Goal: Contribute content: Add original content to the website for others to see

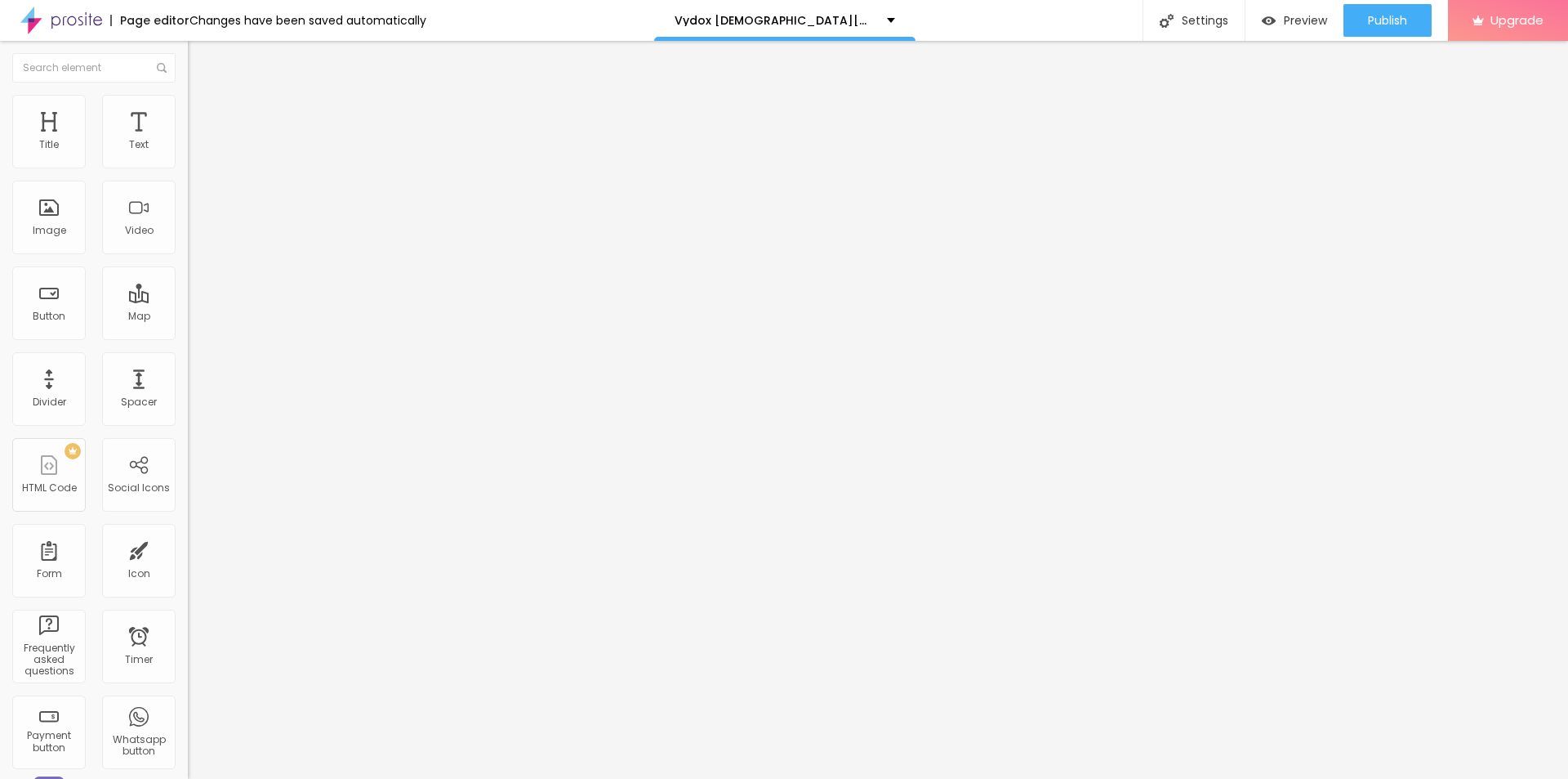
click at [188, 141] on span "Add image" at bounding box center [221, 133] width 67 height 14
click at [188, 165] on input "text" at bounding box center [286, 157] width 196 height 17
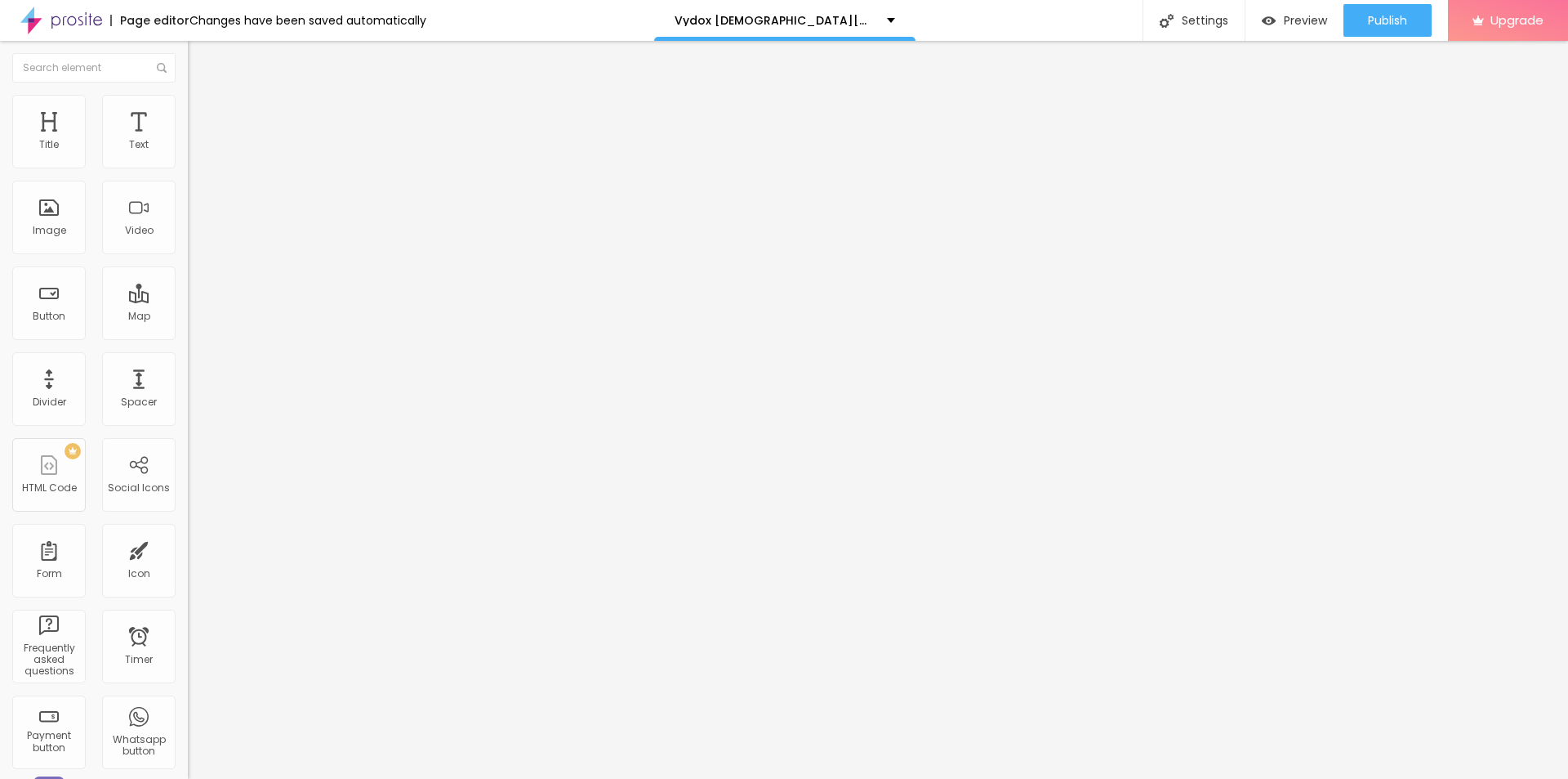
paste input "Vydox [DEMOGRAPHIC_DATA] Virility Solution"
type input "Vydox [DEMOGRAPHIC_DATA] Virility Solution"
click at [188, 335] on input "https://" at bounding box center [286, 327] width 196 height 17
paste input "[DOMAIN_NAME][URL][DEMOGRAPHIC_DATA]"
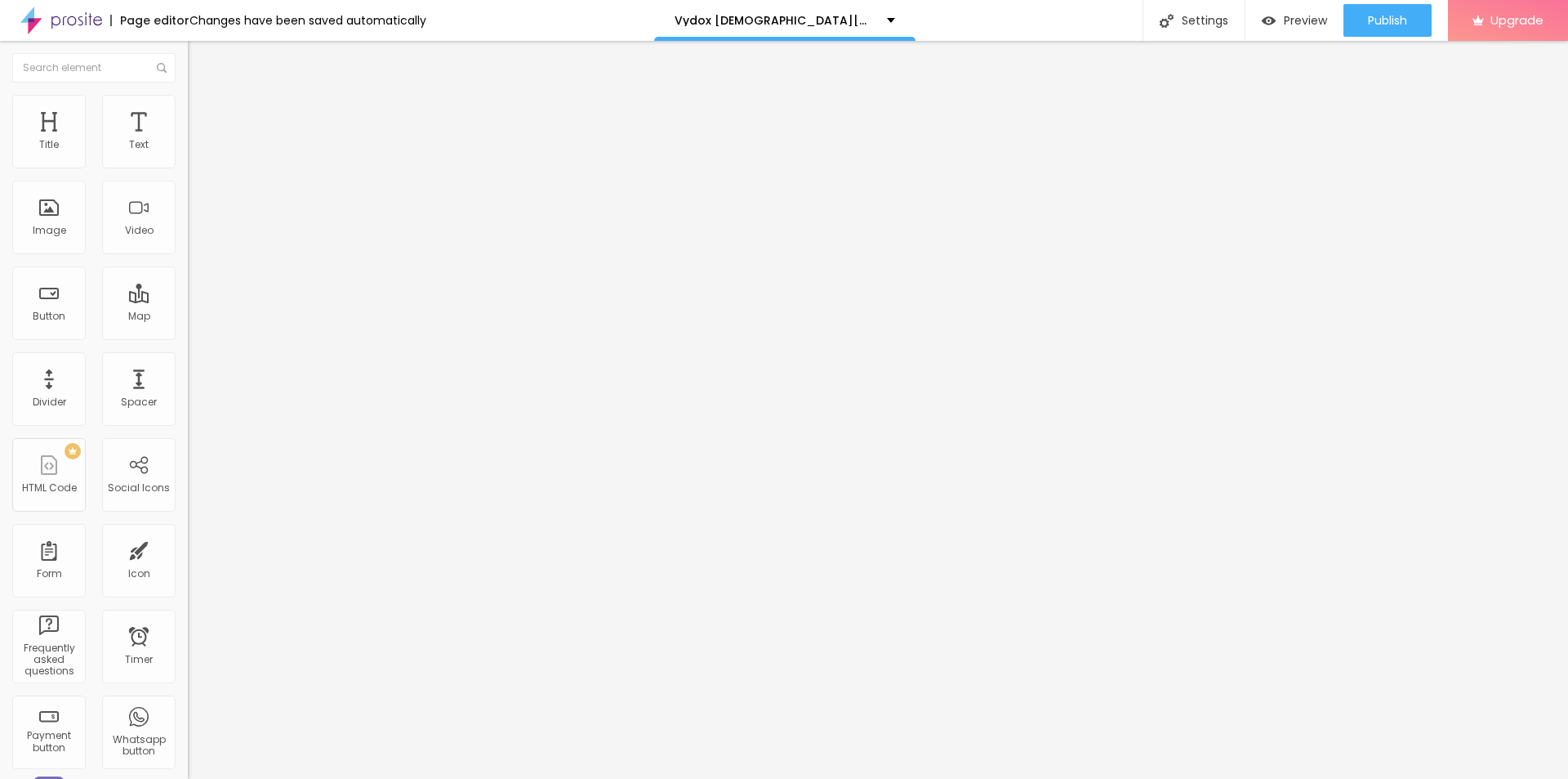
scroll to position [0, 145]
type input "[URL][DOMAIN_NAME][DEMOGRAPHIC_DATA]"
click at [188, 101] on img at bounding box center [195, 102] width 15 height 15
type input "85"
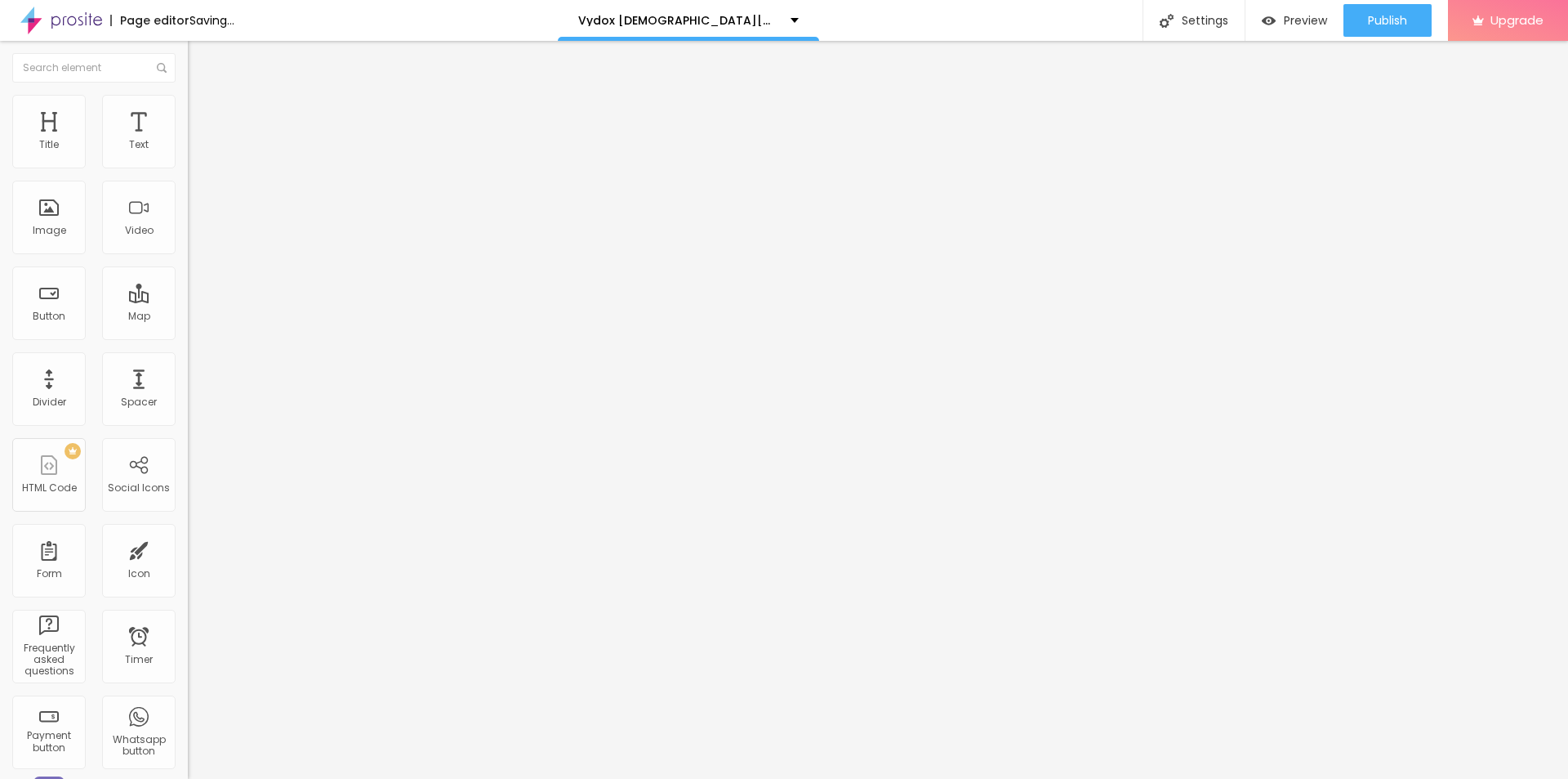
type input "85"
type input "80"
type input "60"
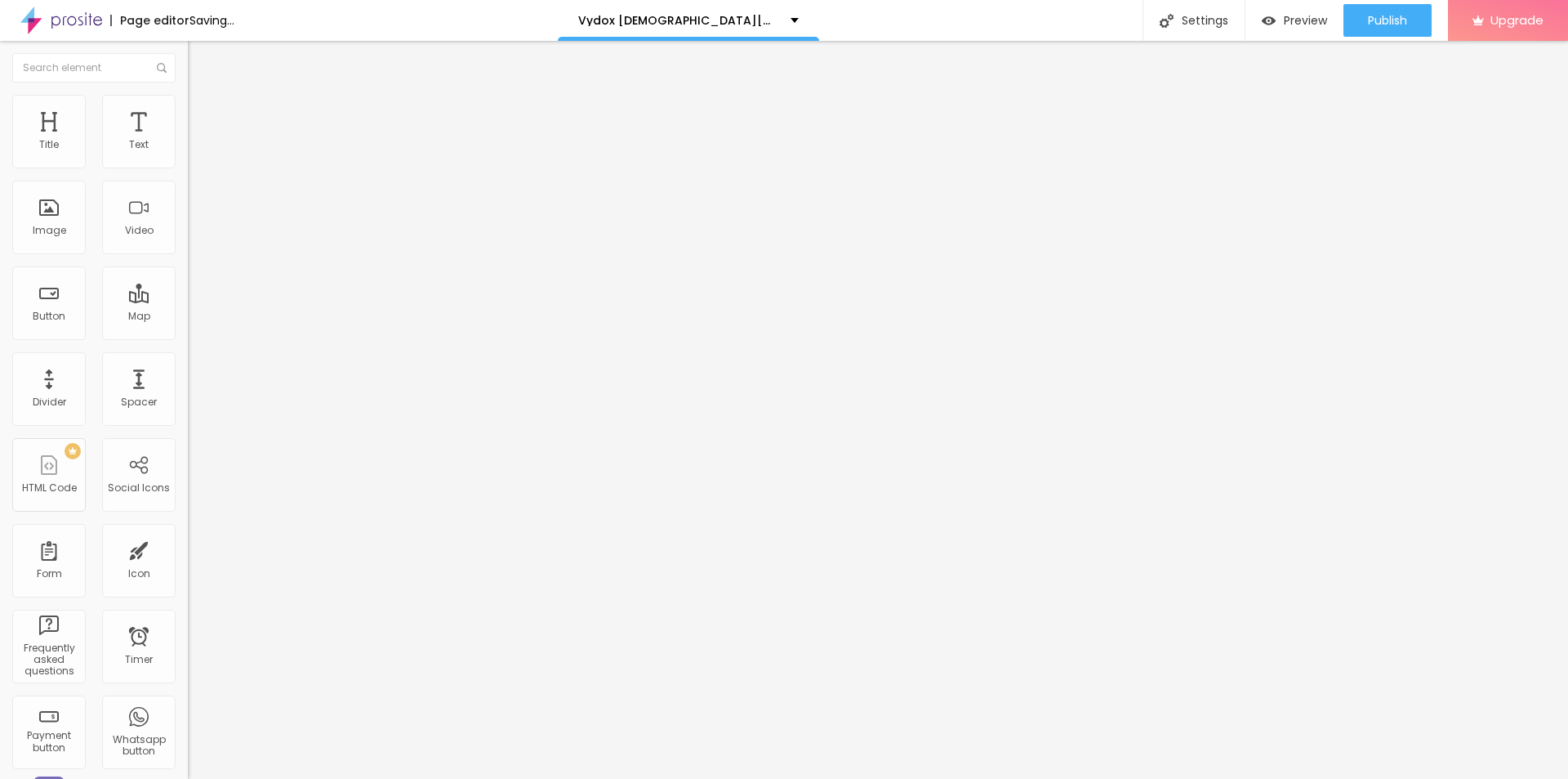
type input "55"
type input "50"
type input "45"
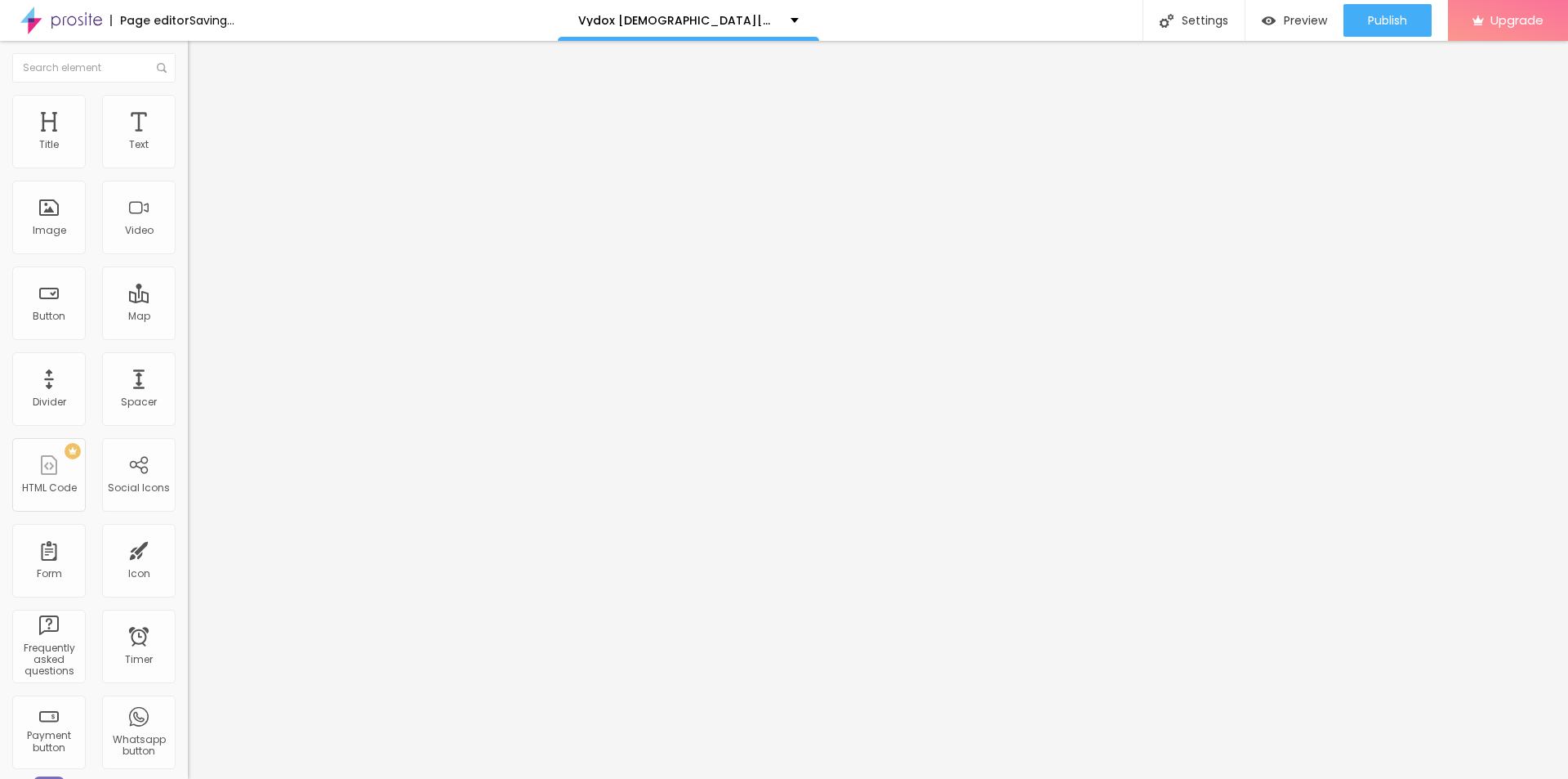
type input "45"
type input "40"
type input "35"
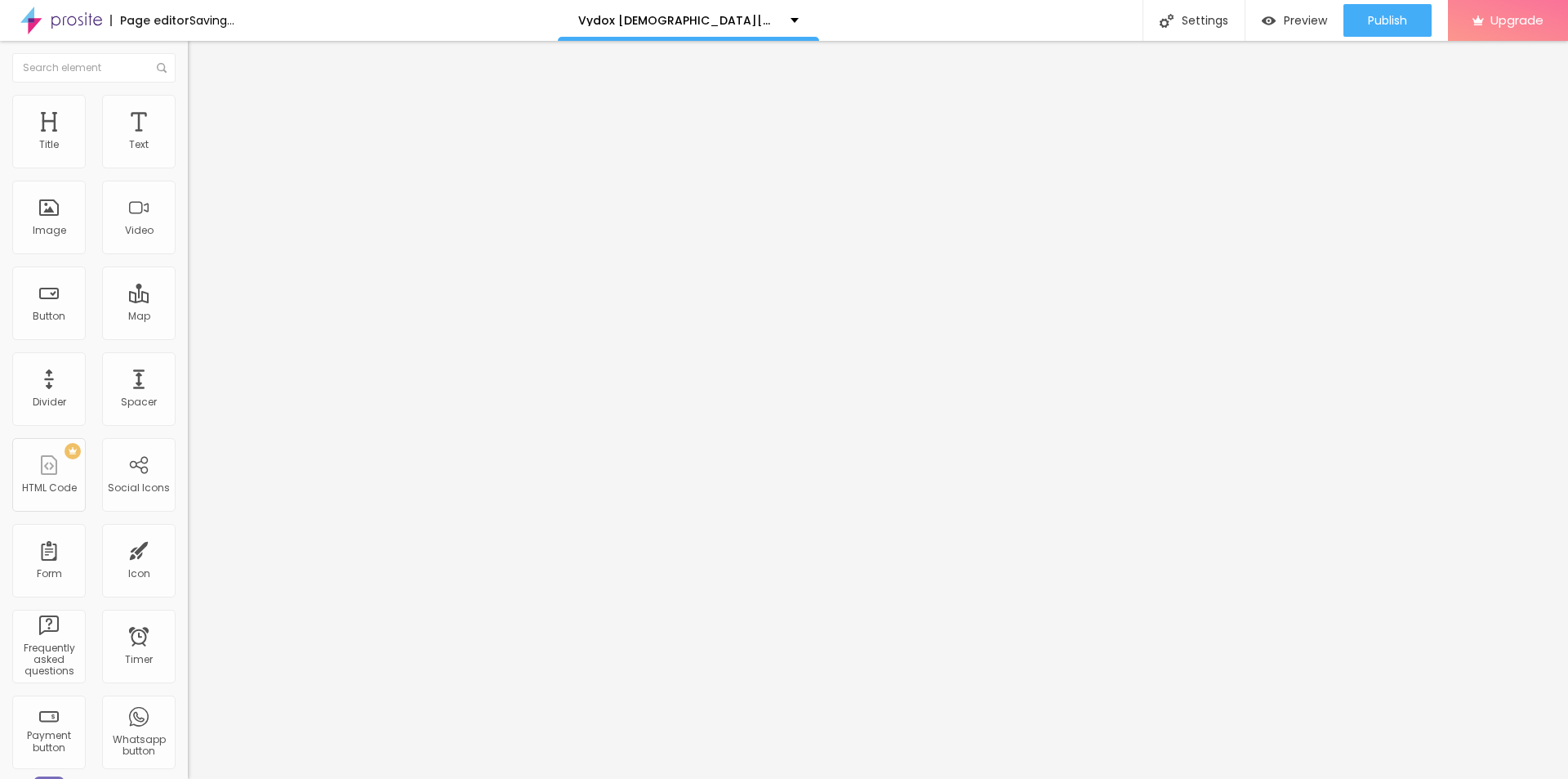
type input "30"
type input "25"
drag, startPoint x: 174, startPoint y: 171, endPoint x: 40, endPoint y: 176, distance: 134.1
type input "25"
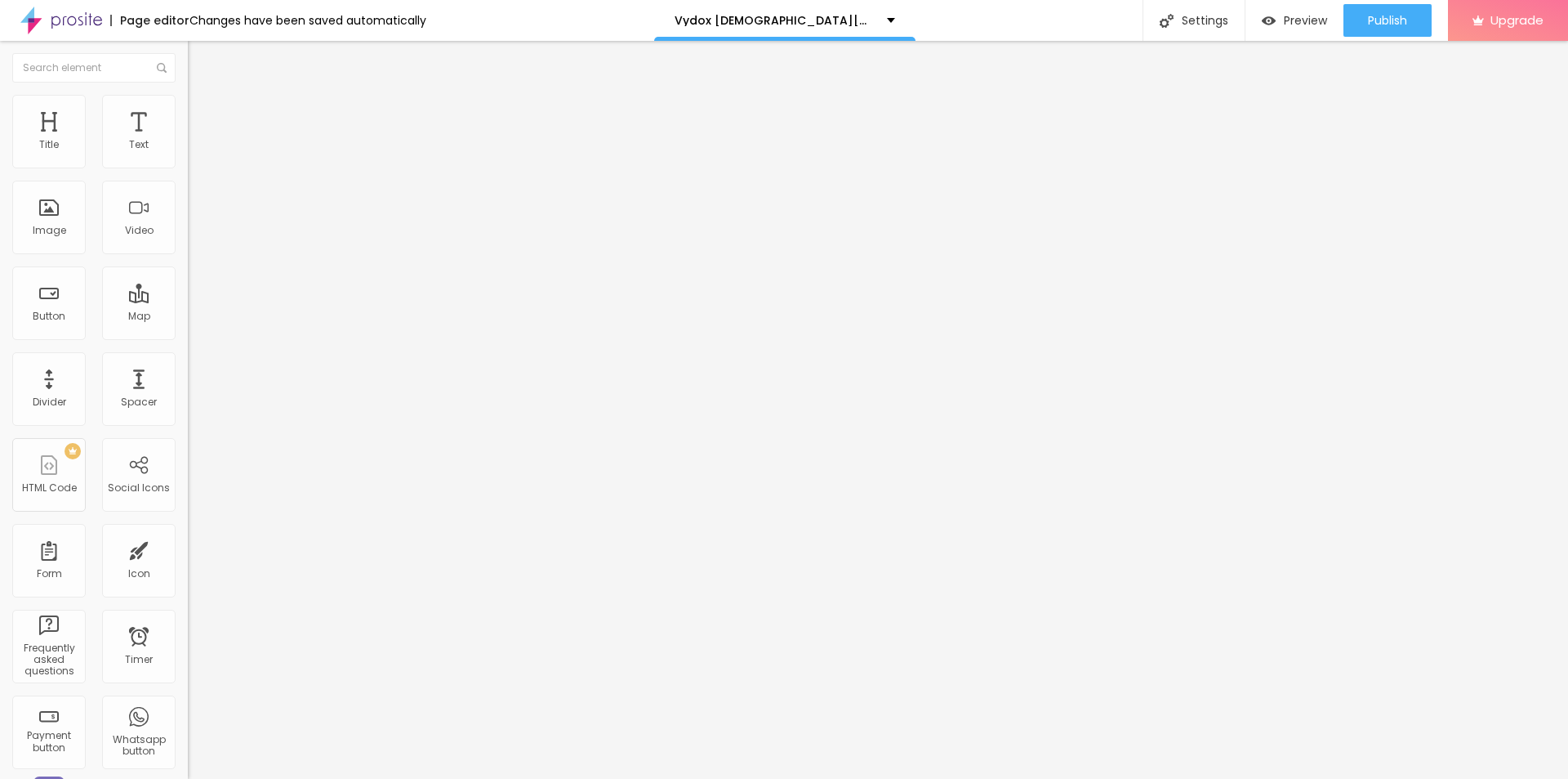
click at [188, 167] on input "range" at bounding box center [240, 161] width 106 height 13
click at [129, 141] on div "Text" at bounding box center [139, 145] width 20 height 12
click at [188, 242] on button "button" at bounding box center [199, 233] width 23 height 17
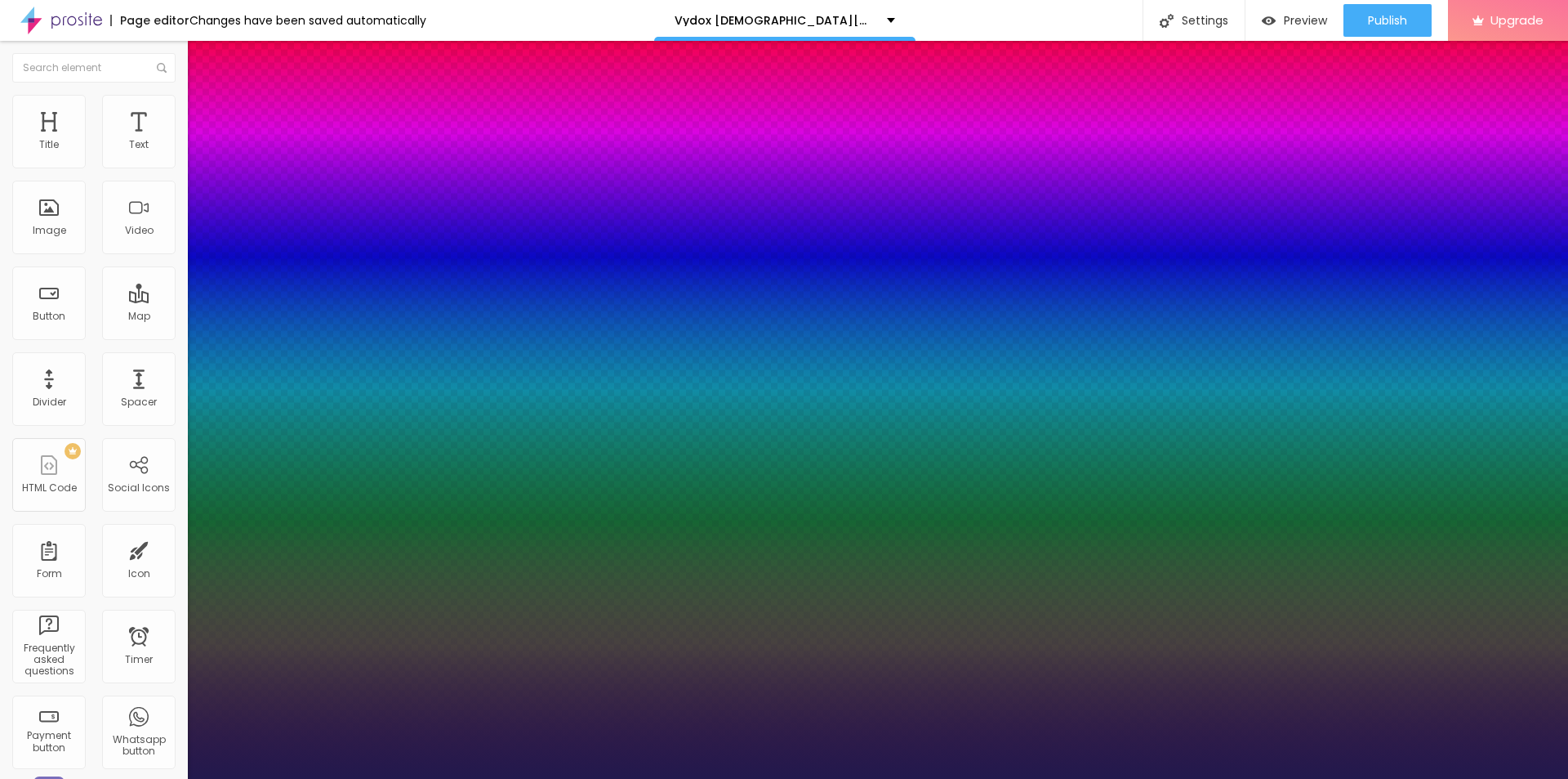
type input "1"
type input "11"
type input "1"
type input "13"
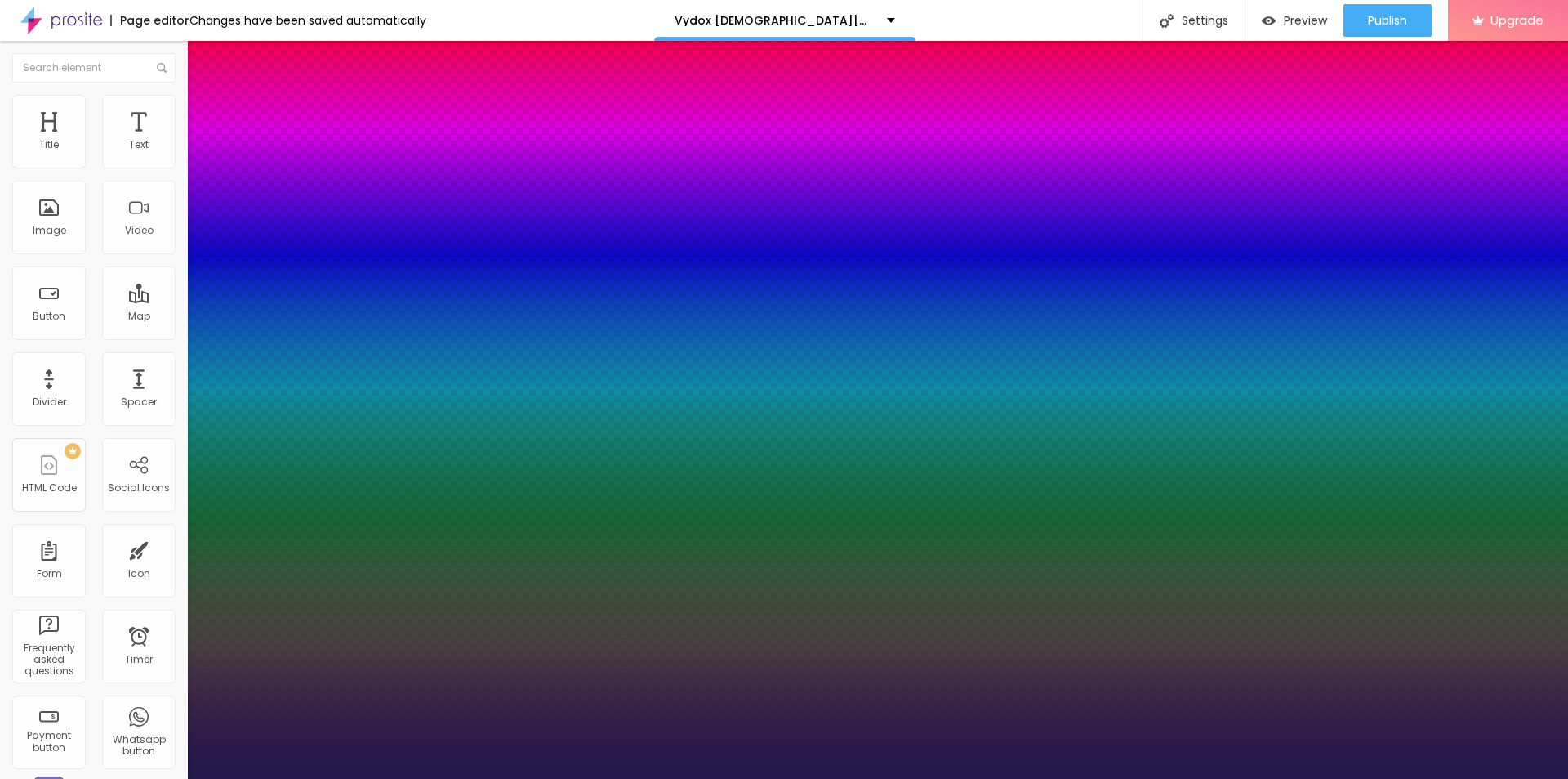
type input "13"
type input "1"
type input "16"
type input "1"
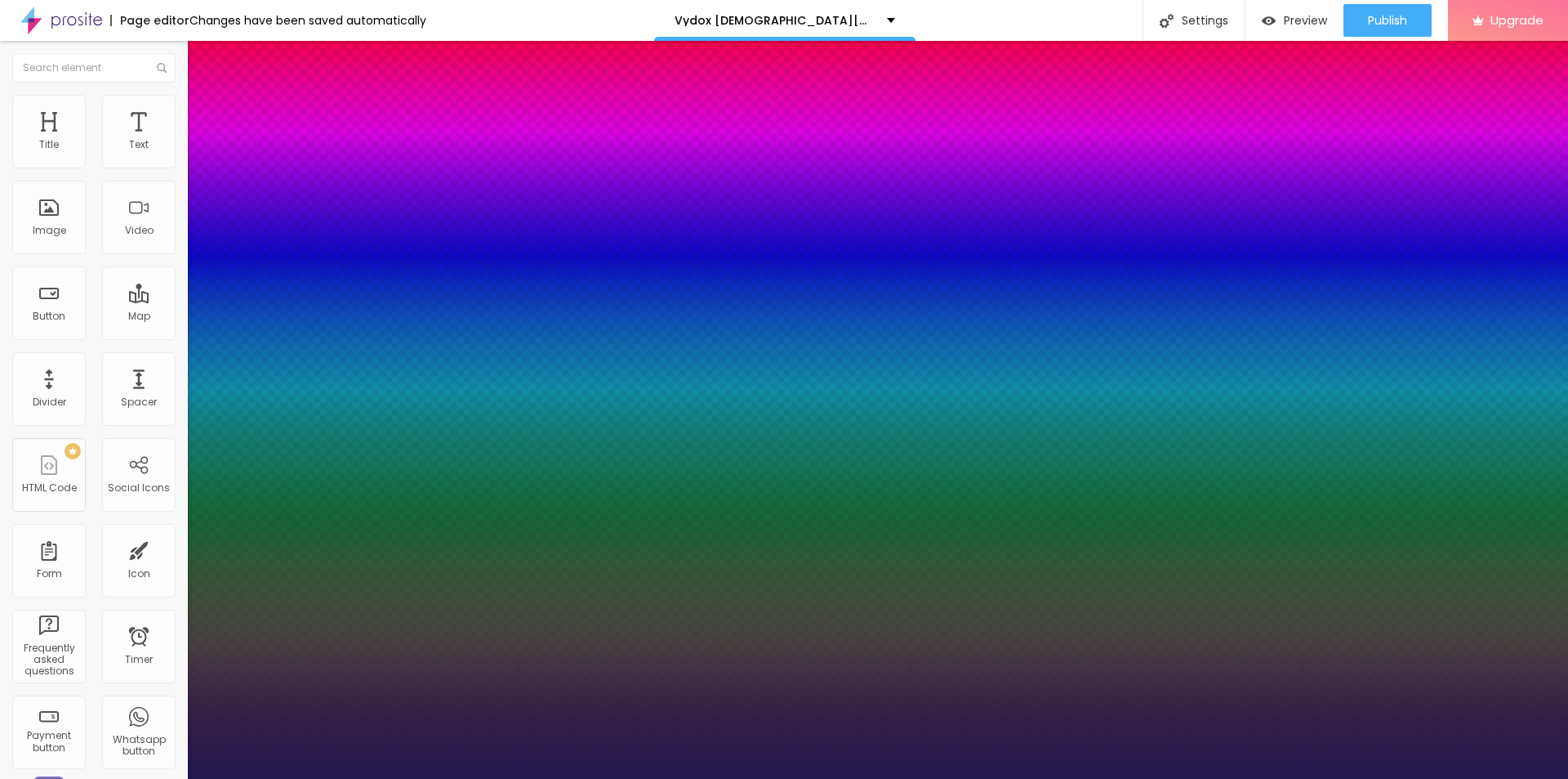
type input "17"
type input "1"
type input "18"
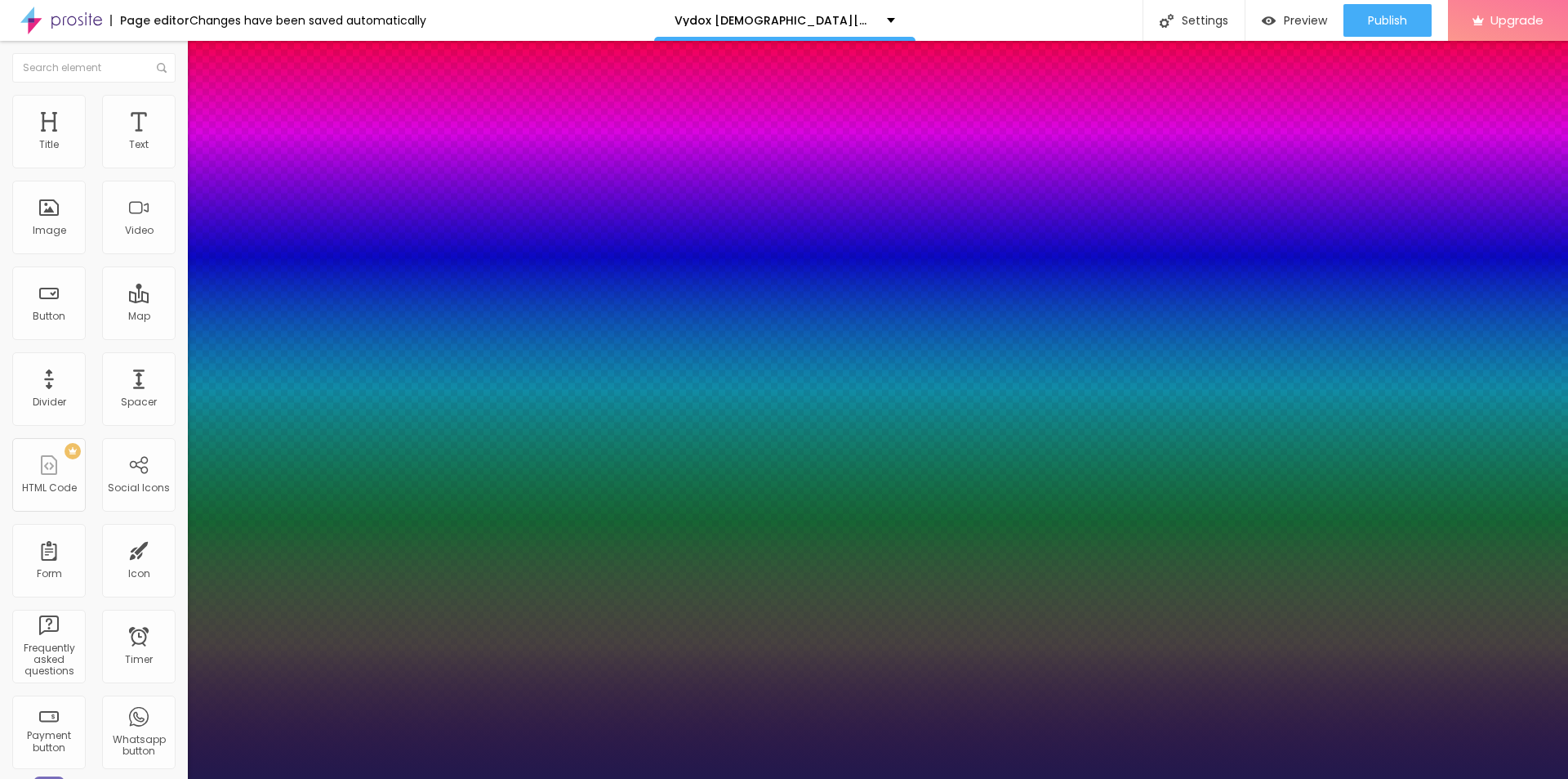
type input "1"
type input "19"
type input "1"
type input "20"
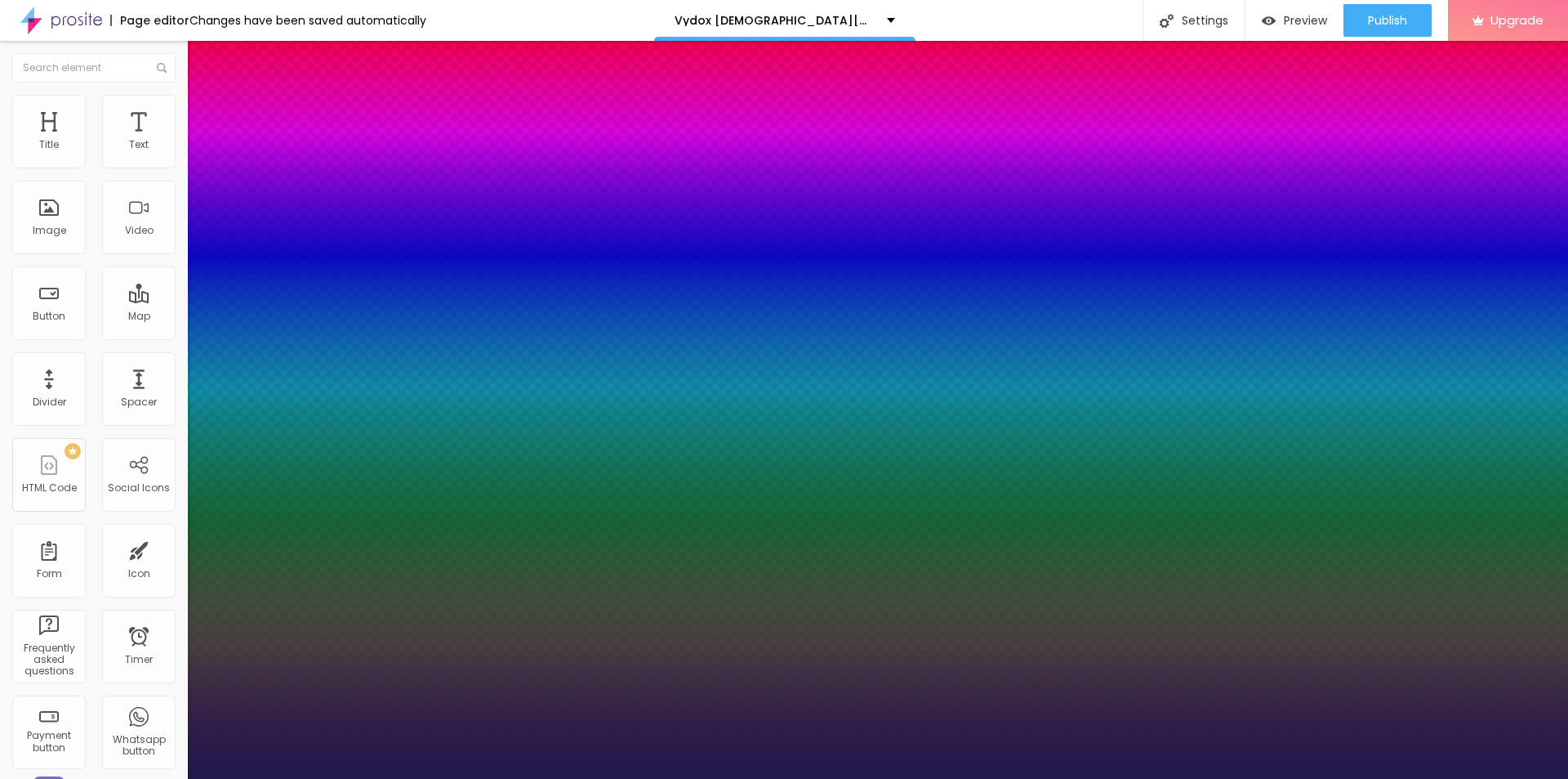
type input "20"
type input "1"
type input "22"
type input "1"
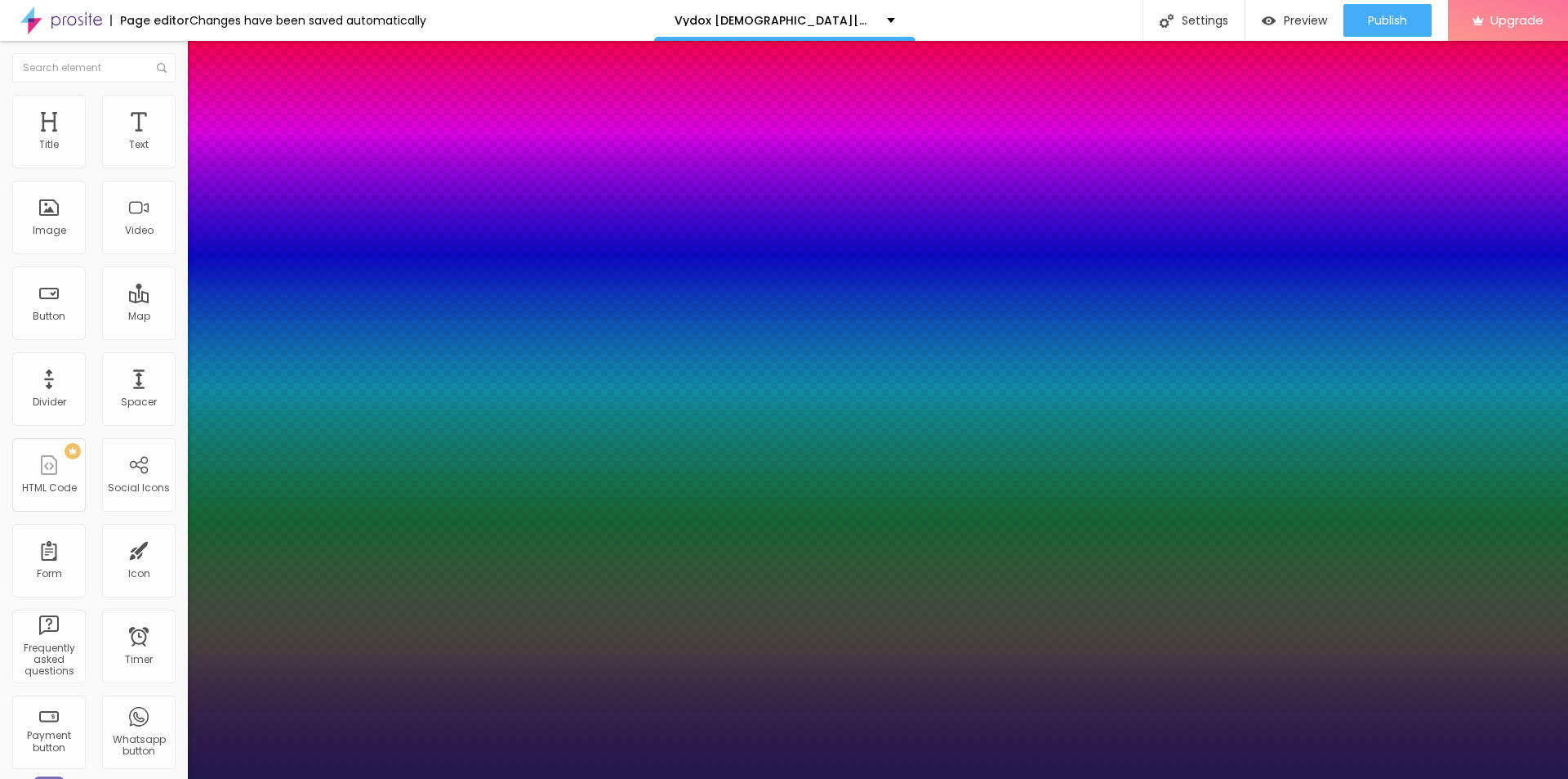
type input "24"
type input "1"
type input "26"
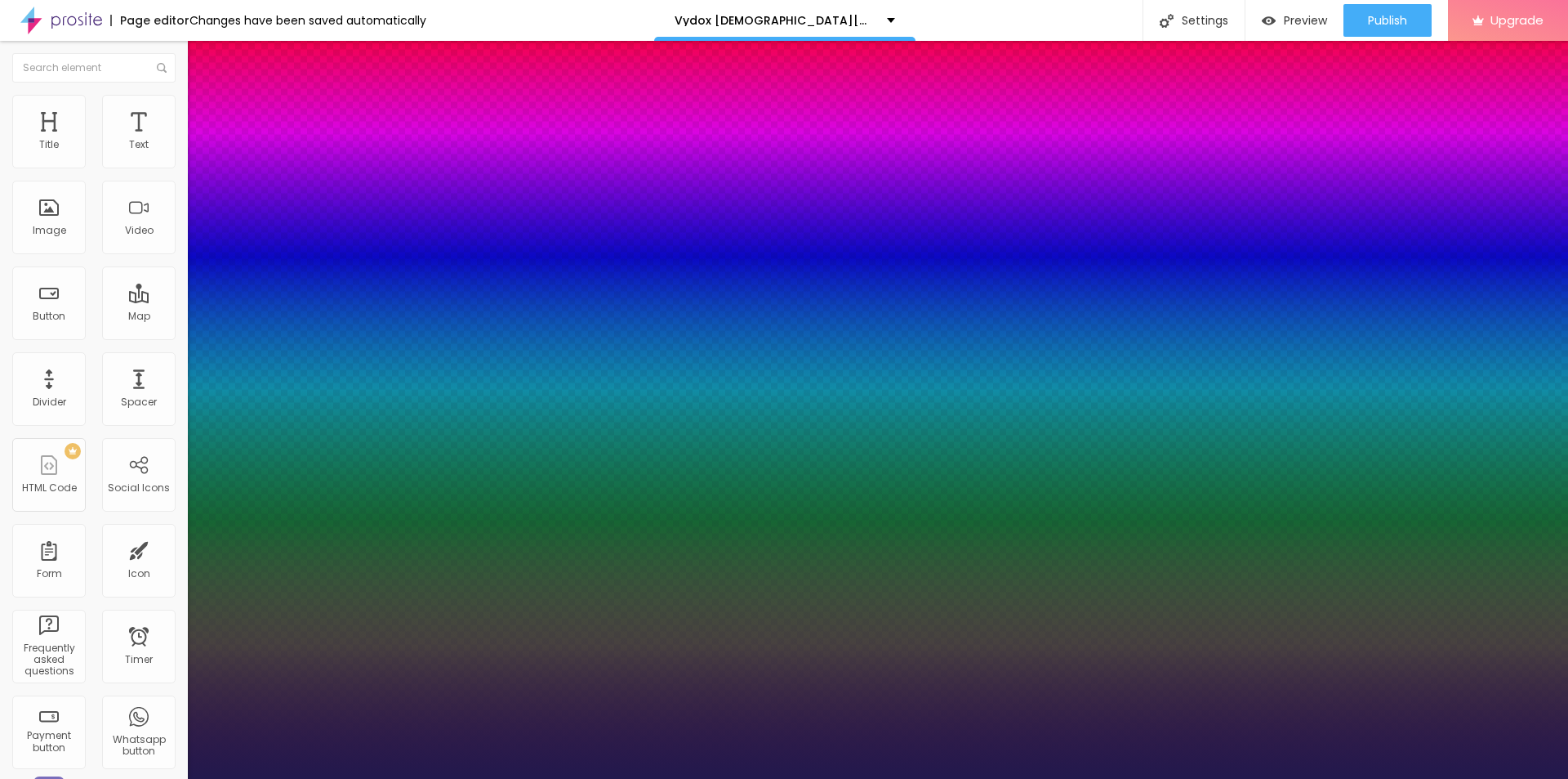
type input "1"
type input "27"
type input "1"
type input "28"
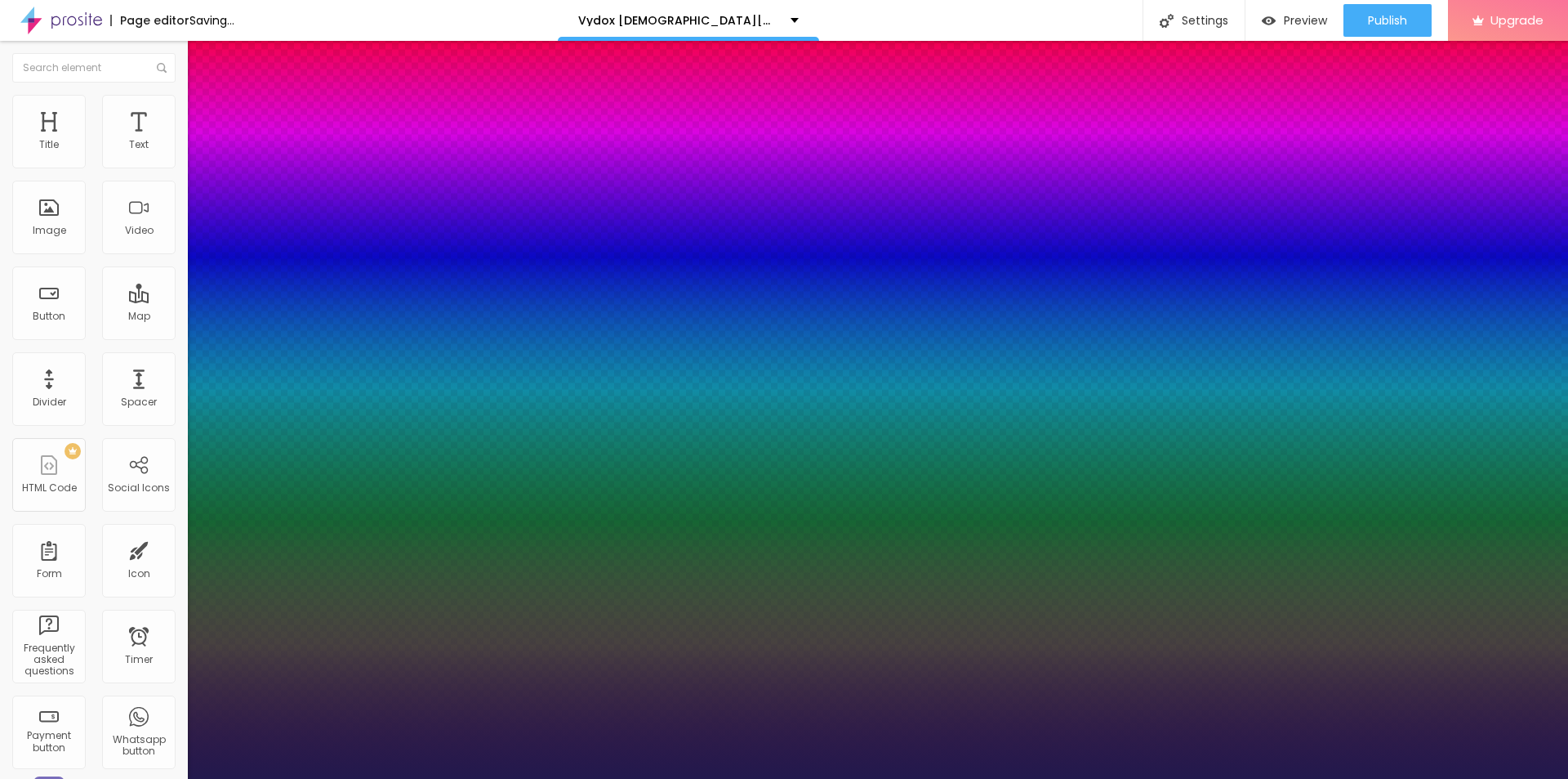
type input "28"
type input "1"
drag, startPoint x: 214, startPoint y: 460, endPoint x: 236, endPoint y: 461, distance: 22.0
type input "28"
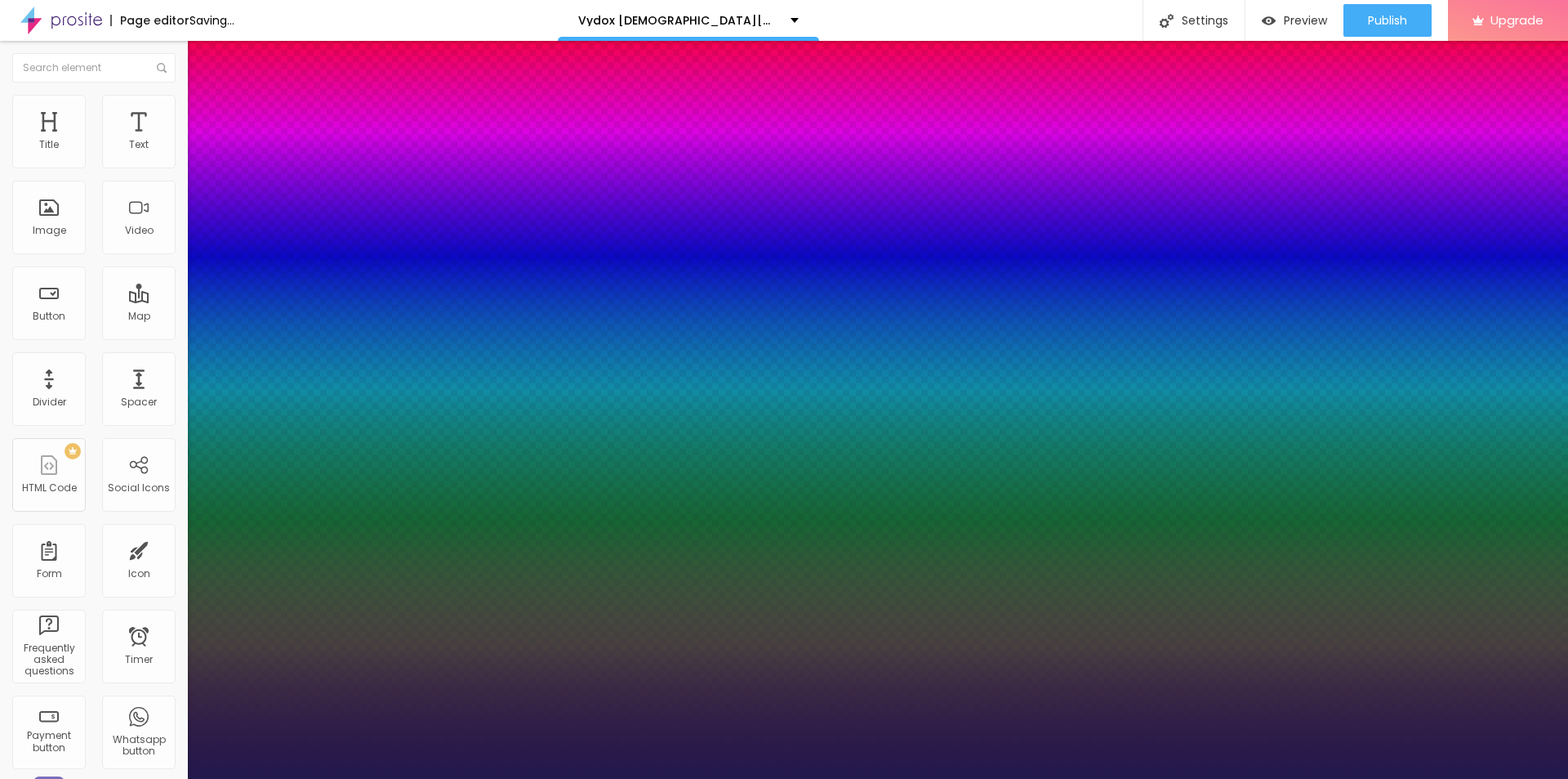
type input "1"
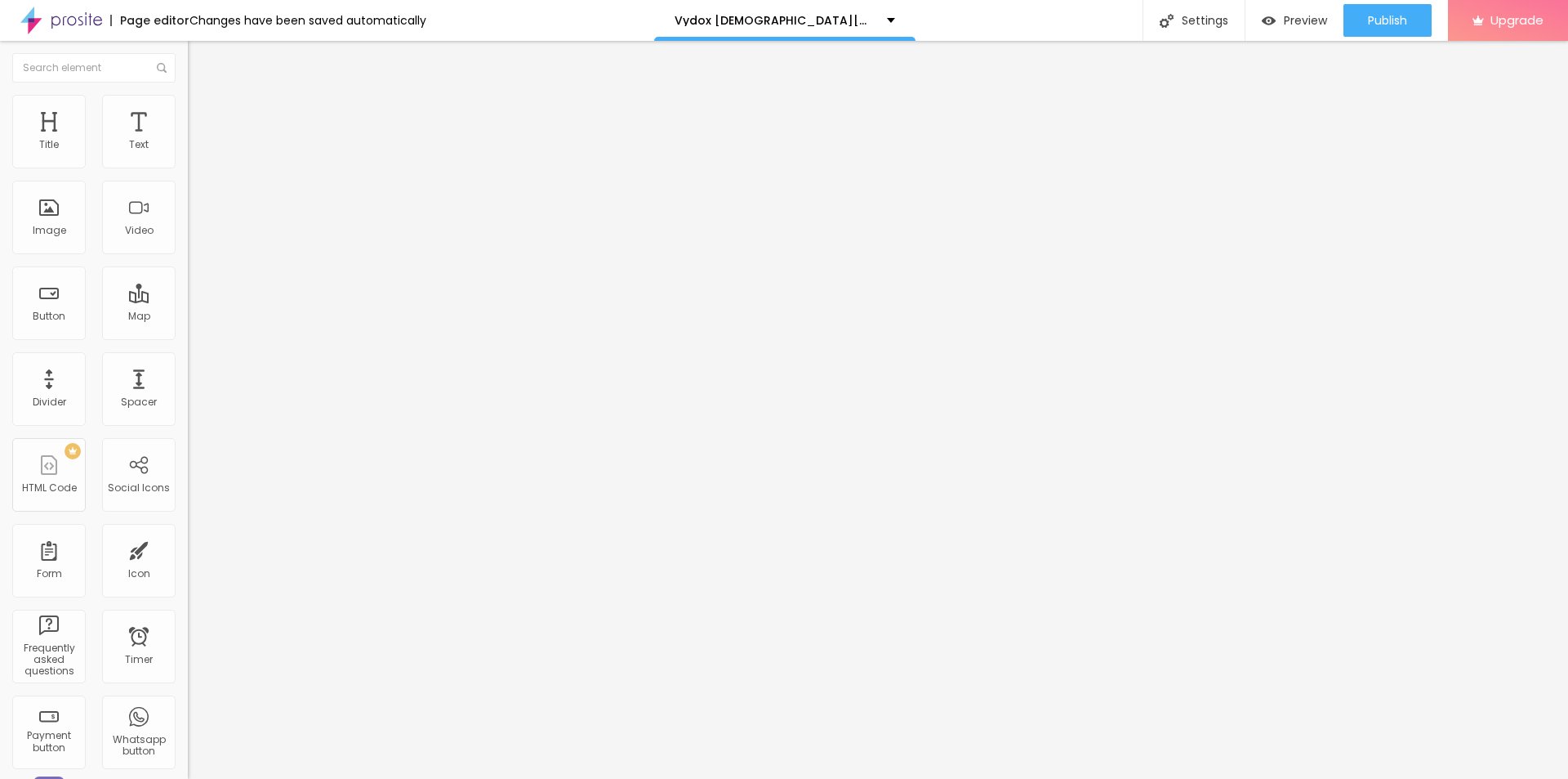
click at [290, 778] on div at bounding box center [784, 788] width 1568 height 0
click at [1183, 29] on div "Settings" at bounding box center [1193, 20] width 102 height 41
drag, startPoint x: 779, startPoint y: 366, endPoint x: 784, endPoint y: 329, distance: 37.3
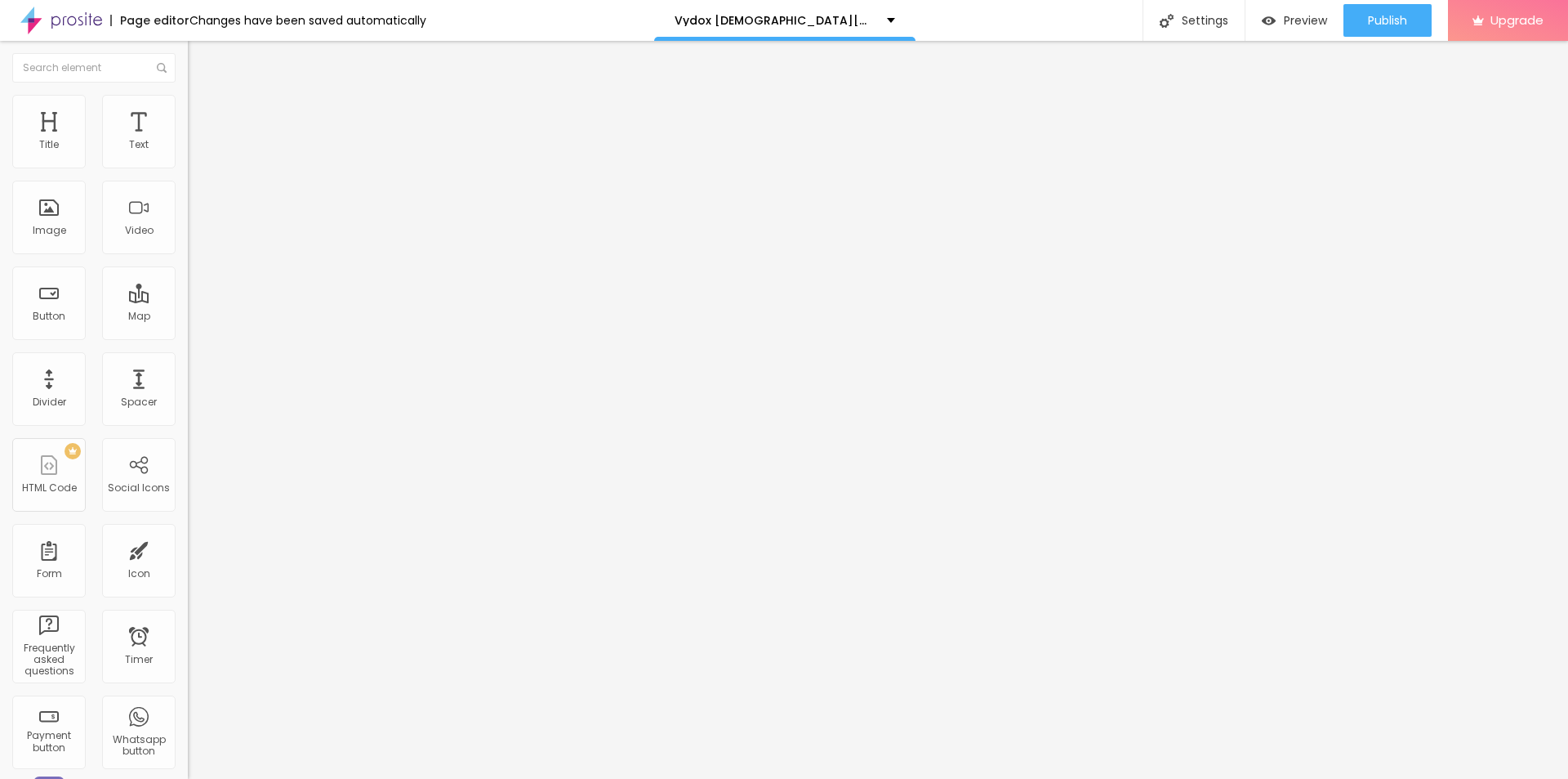
paste input "Vydox® Gummies"
paste input "[DEMOGRAPHIC_DATA][MEDICAL_DATA] (We Tried It 45 Days)"
paste input "(We Tried It 45 Days)"
paste input "Honest Review"
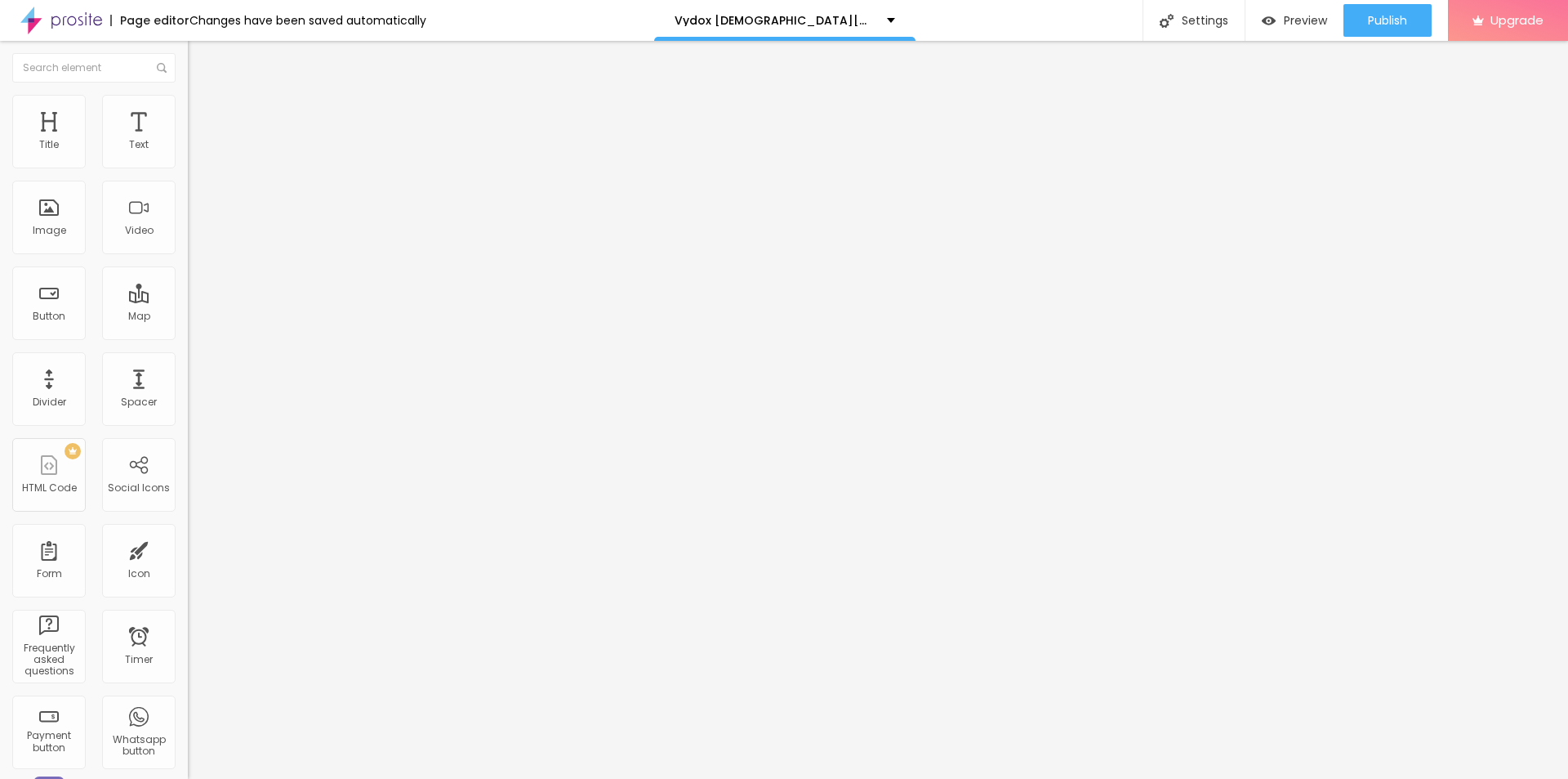
type input "Vydox® Gummies (We Tried It 45 Days) Honest Review"
paste textarea "Vydox [DEMOGRAPHIC_DATA][MEDICAL_DATA] is a natural performance booster that su…"
type textarea "Vydox [DEMOGRAPHIC_DATA][MEDICAL_DATA] is a natural performance booster that su…"
drag, startPoint x: 735, startPoint y: 397, endPoint x: 603, endPoint y: 397, distance: 132.0
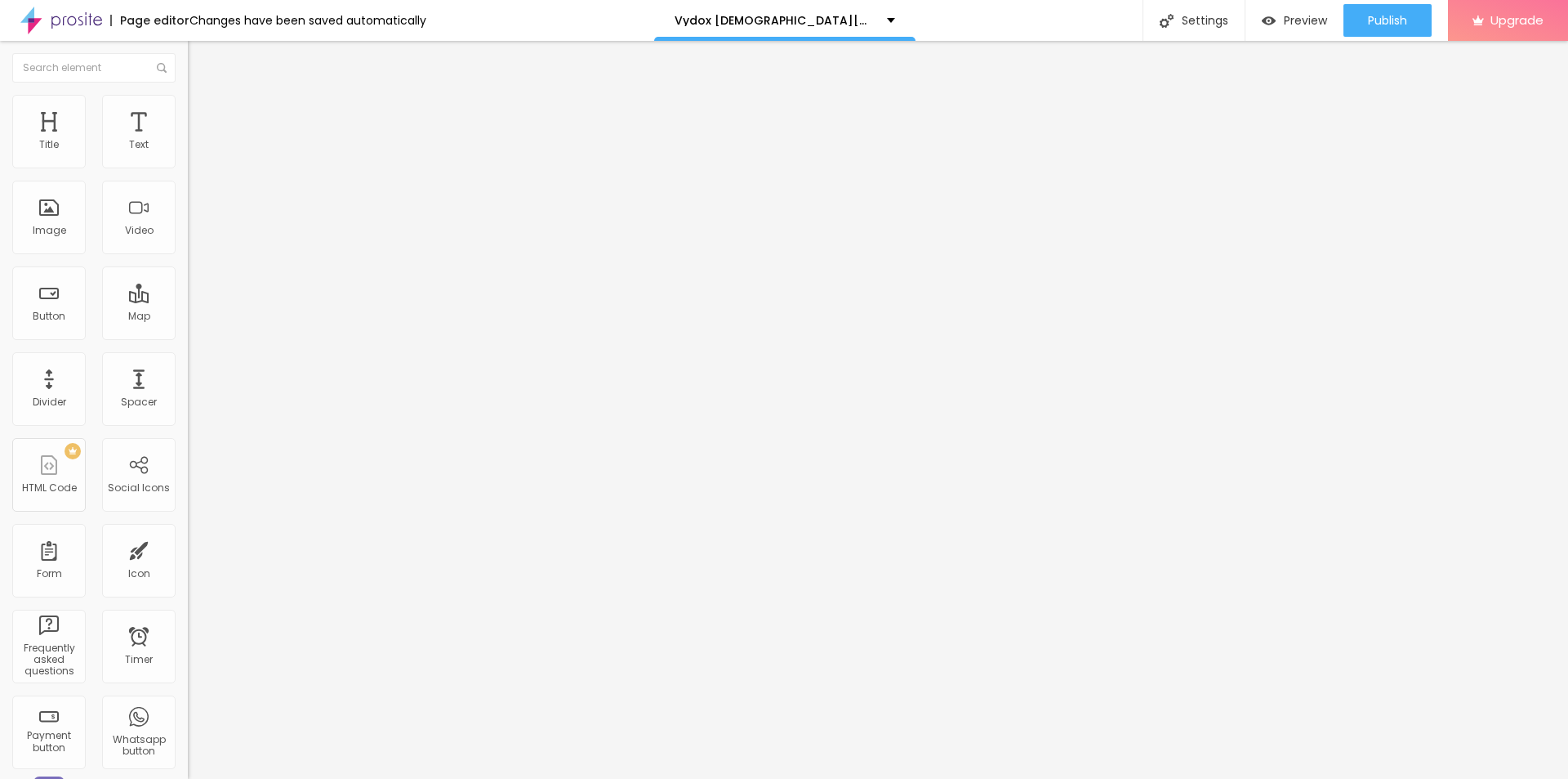
paste textarea "Vydox® Gummies"
drag, startPoint x: 782, startPoint y: 474, endPoint x: 604, endPoint y: 477, distance: 178.0
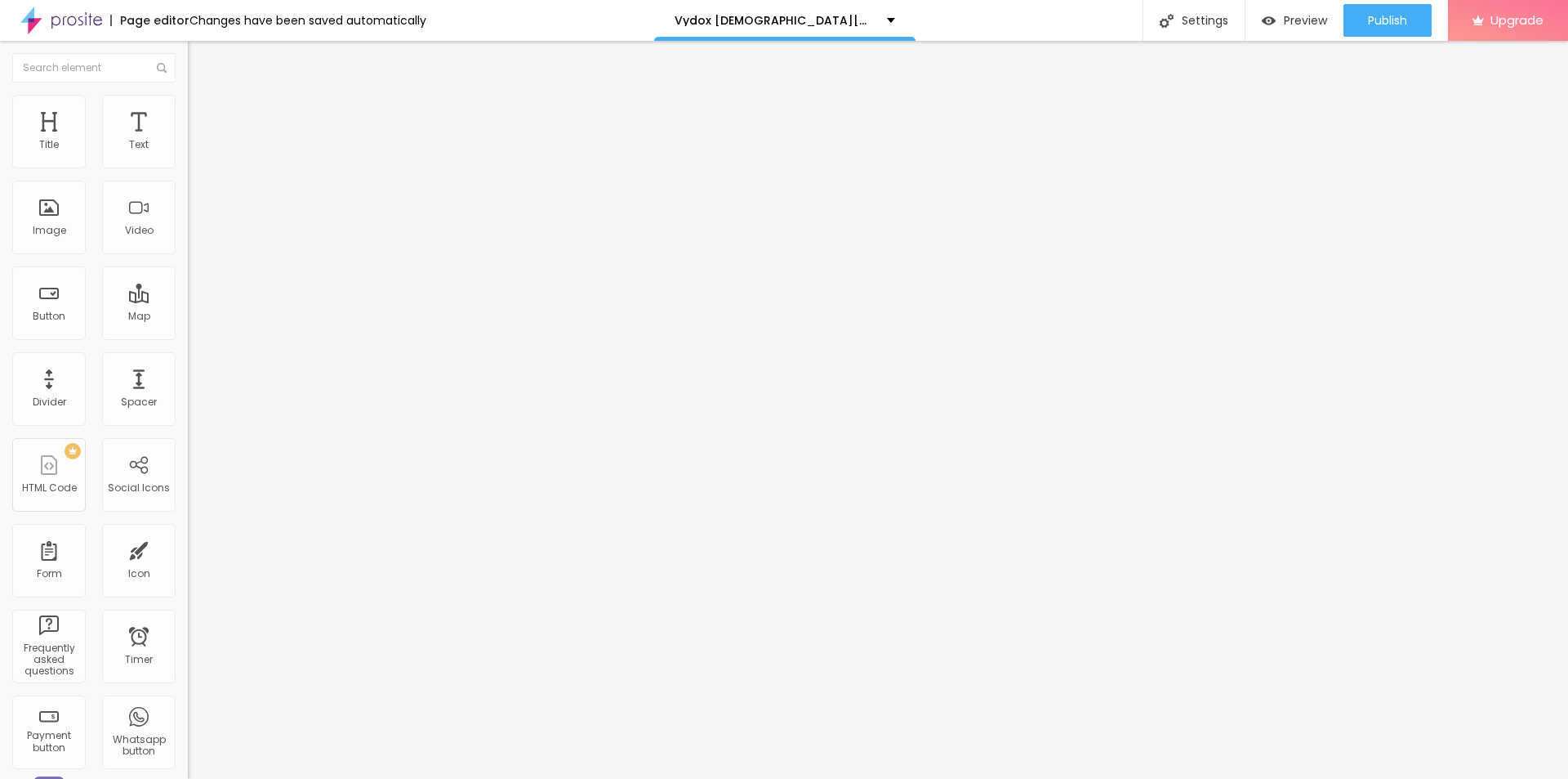
paste textarea "Vydox [DEMOGRAPHIC_DATA][MEDICAL_DATA]"
type textarea "Vydox® Gummies Vydox [DEMOGRAPHIC_DATA][MEDICAL_DATA]"
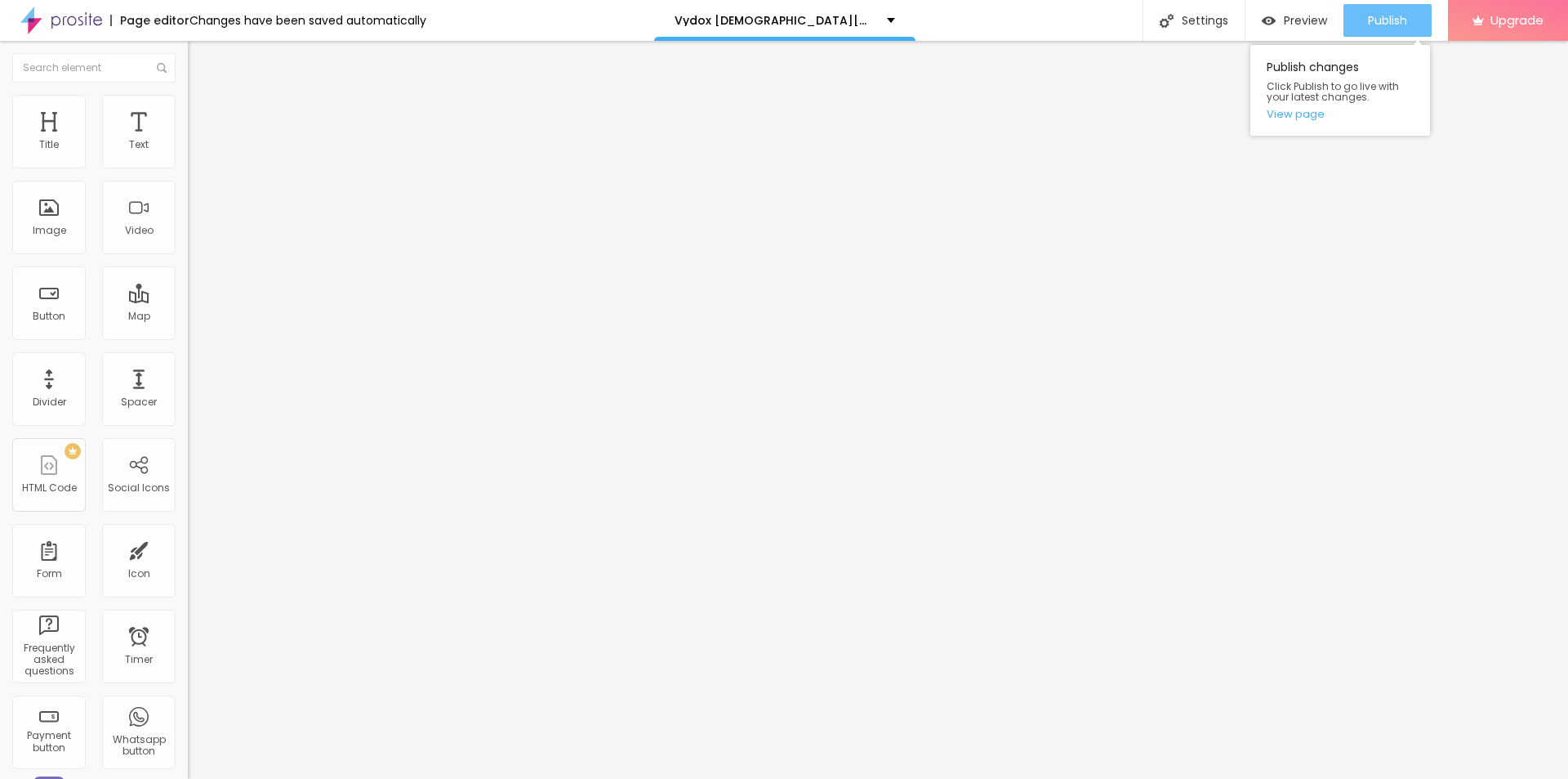
click at [1393, 22] on span "Publish" at bounding box center [1387, 21] width 39 height 13
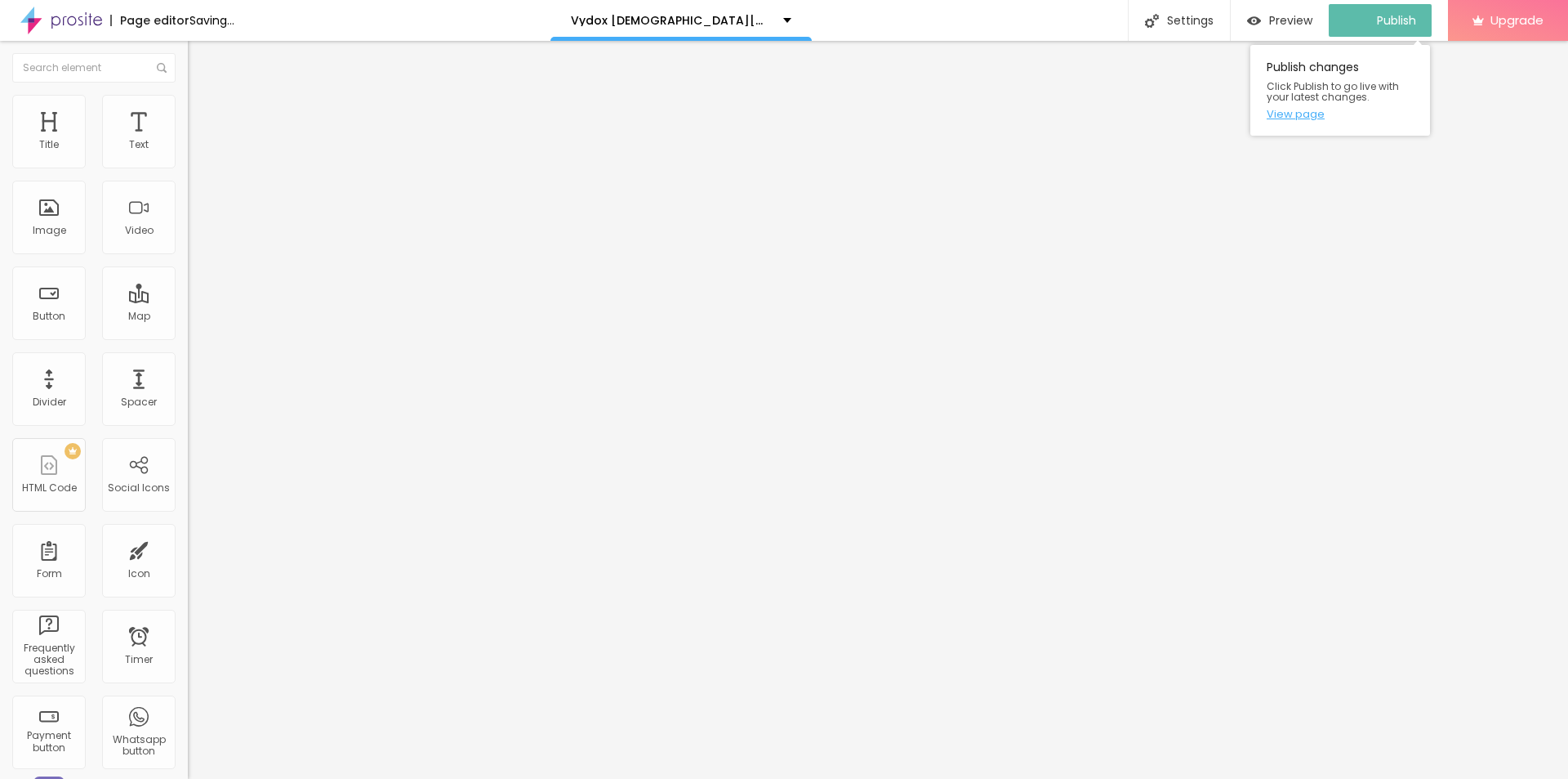
click at [1300, 111] on link "View page" at bounding box center [1339, 114] width 147 height 11
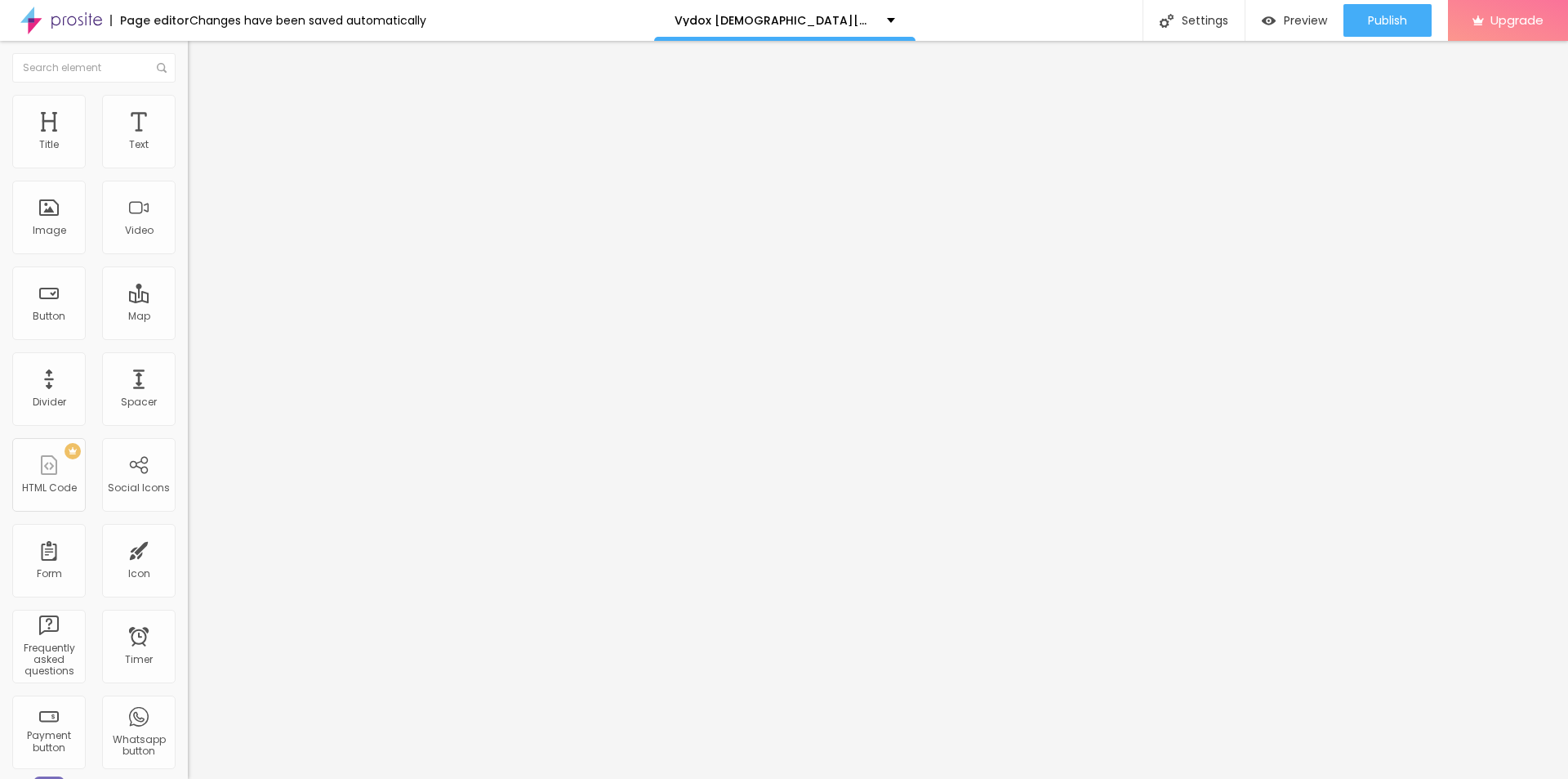
click at [194, 152] on icon "button" at bounding box center [199, 147] width 10 height 10
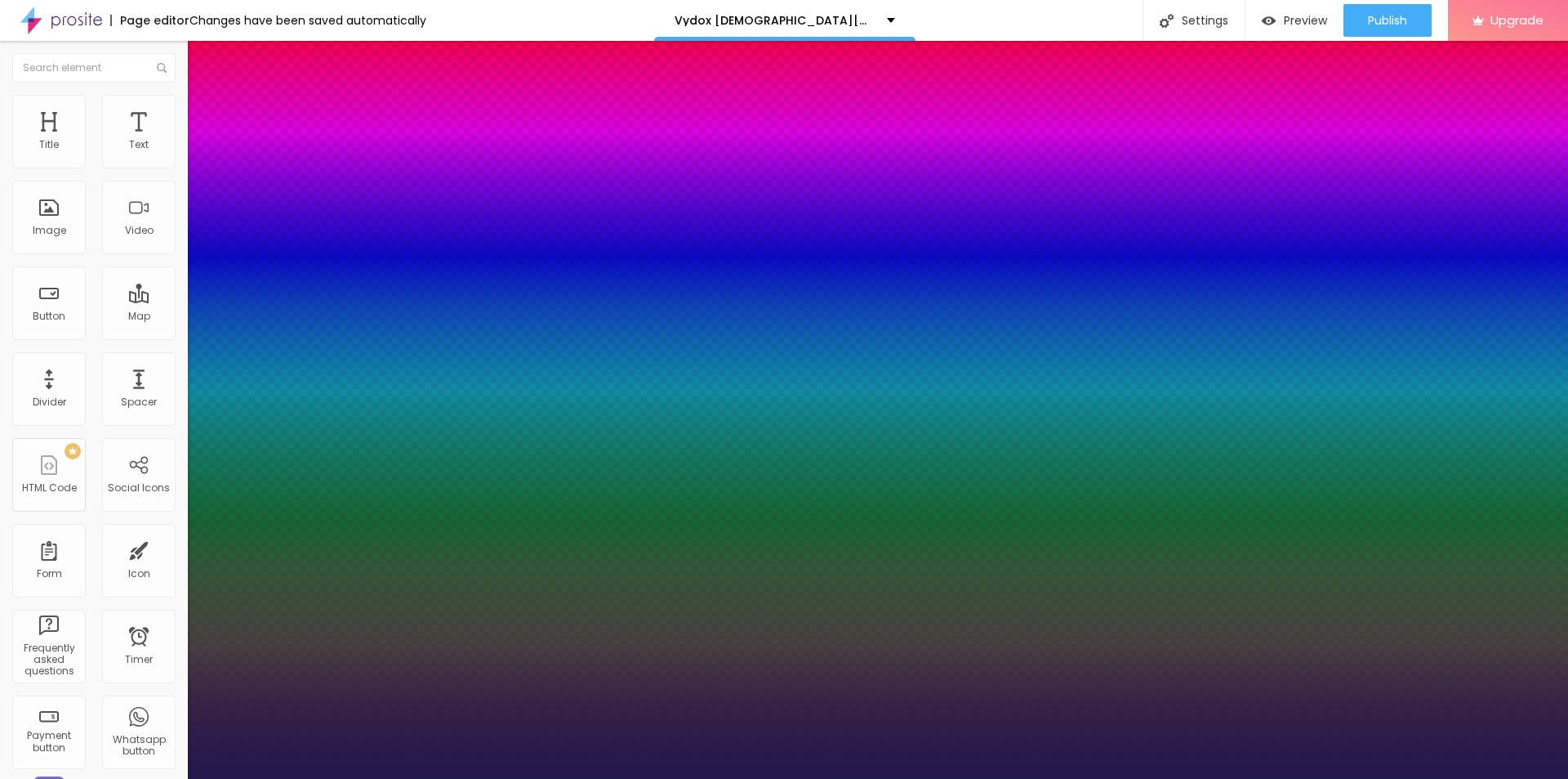
type input "1"
type input "18"
type input "1"
type input "24"
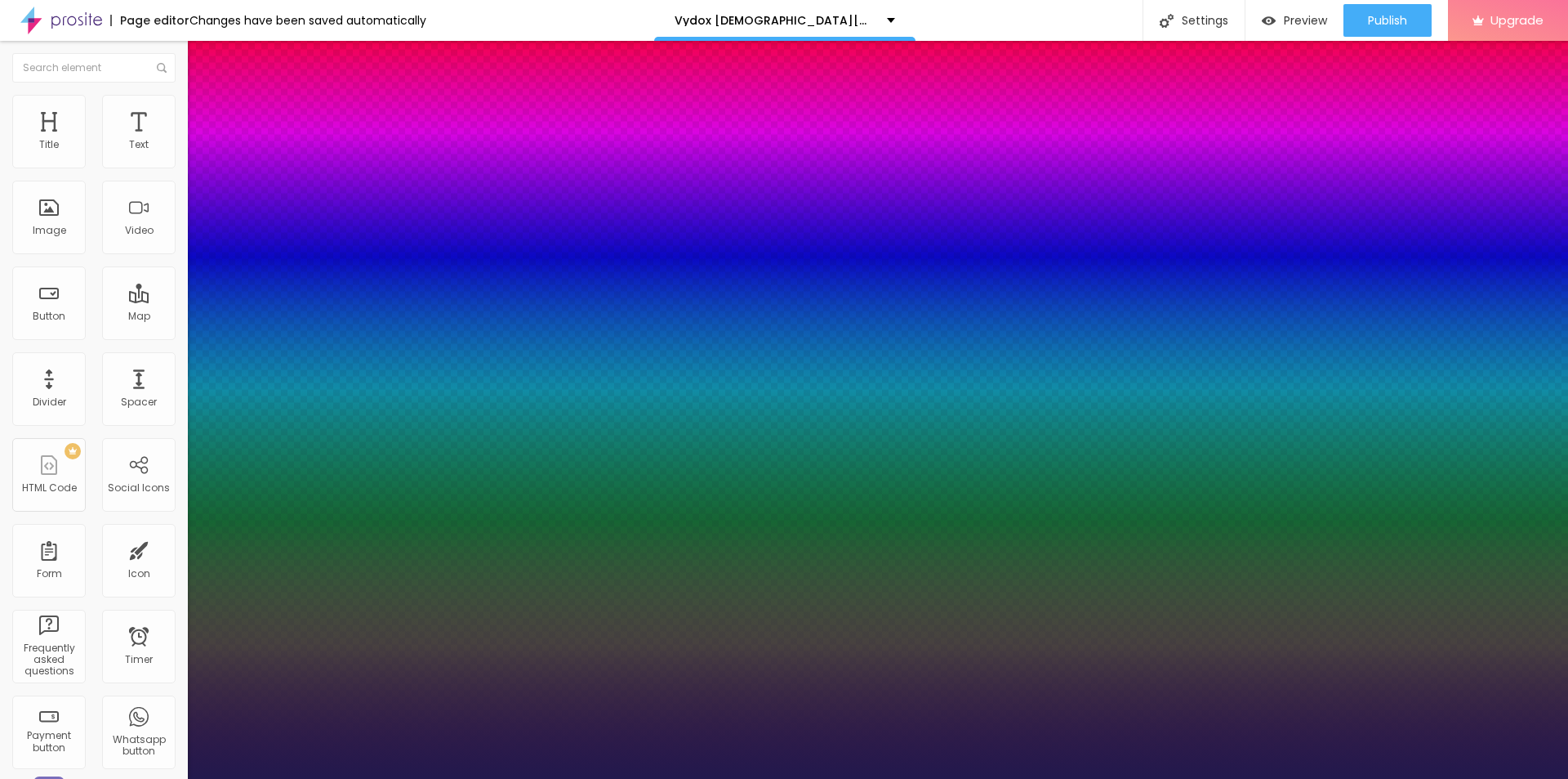
type input "24"
type input "1"
drag, startPoint x: 219, startPoint y: 275, endPoint x: 231, endPoint y: 278, distance: 12.4
type input "24"
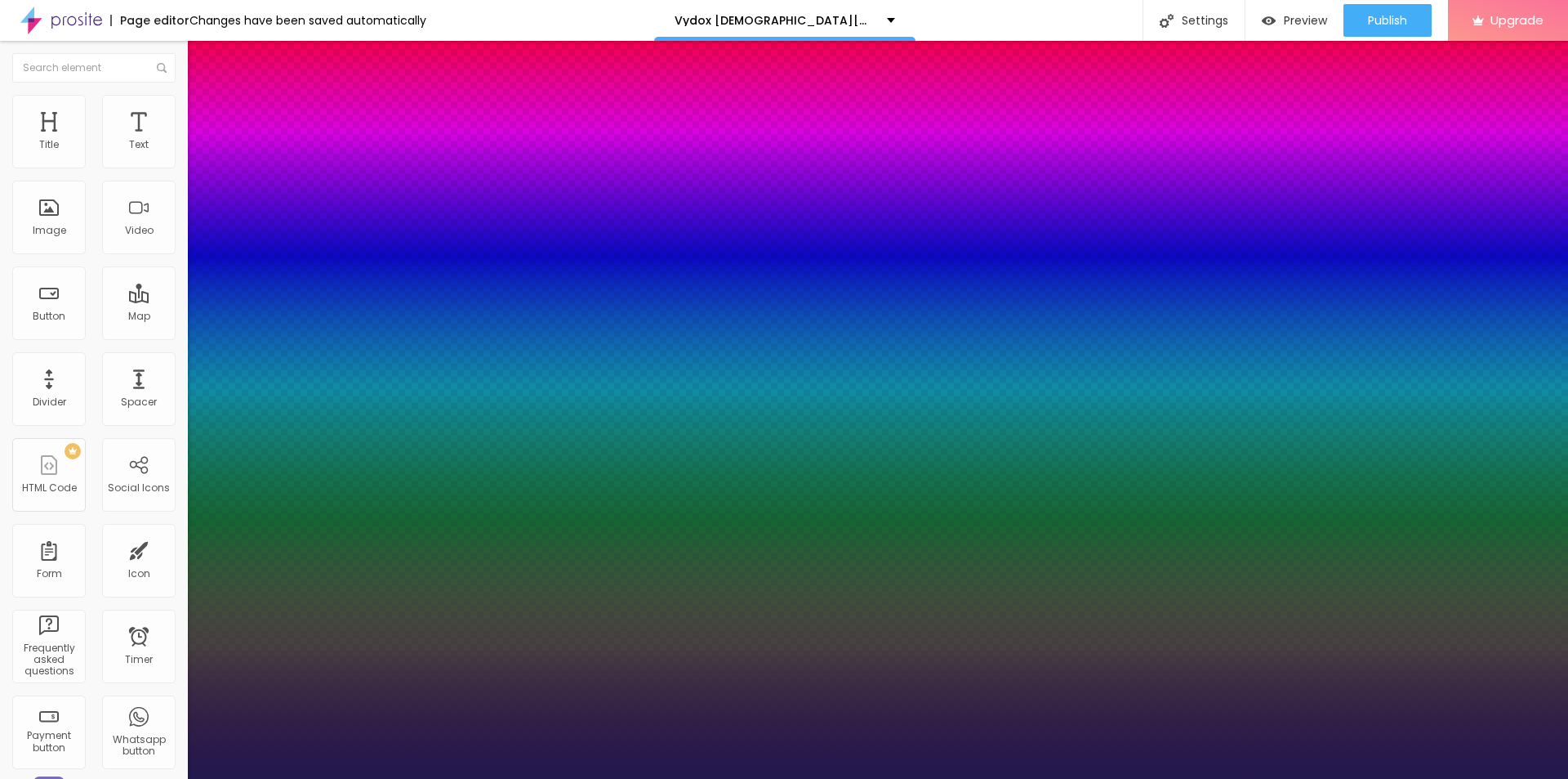
type input "1"
click at [1383, 778] on div at bounding box center [784, 779] width 1568 height 0
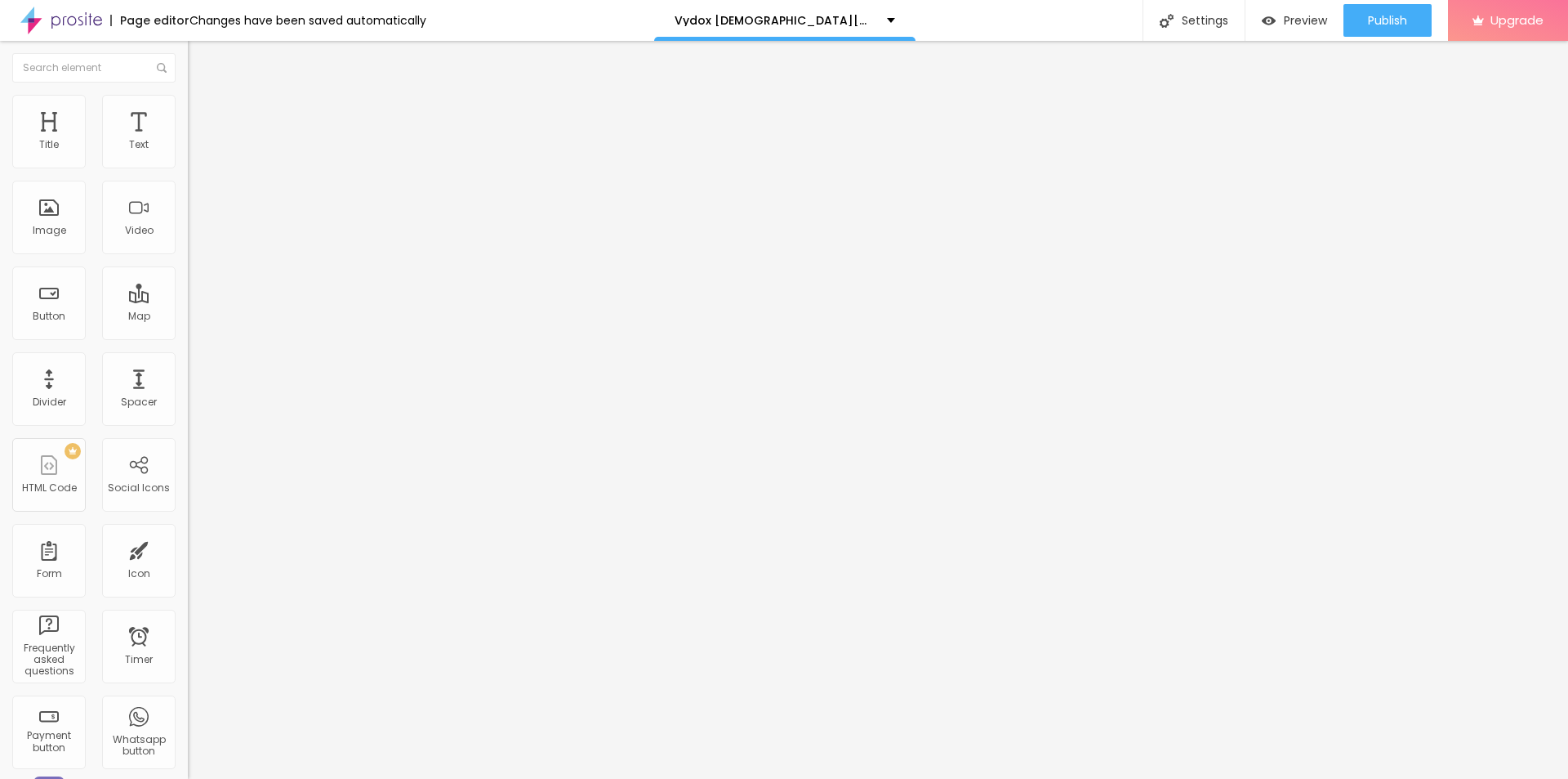
click at [1383, 26] on span "Publish" at bounding box center [1387, 21] width 39 height 13
